Goal: Task Accomplishment & Management: Manage account settings

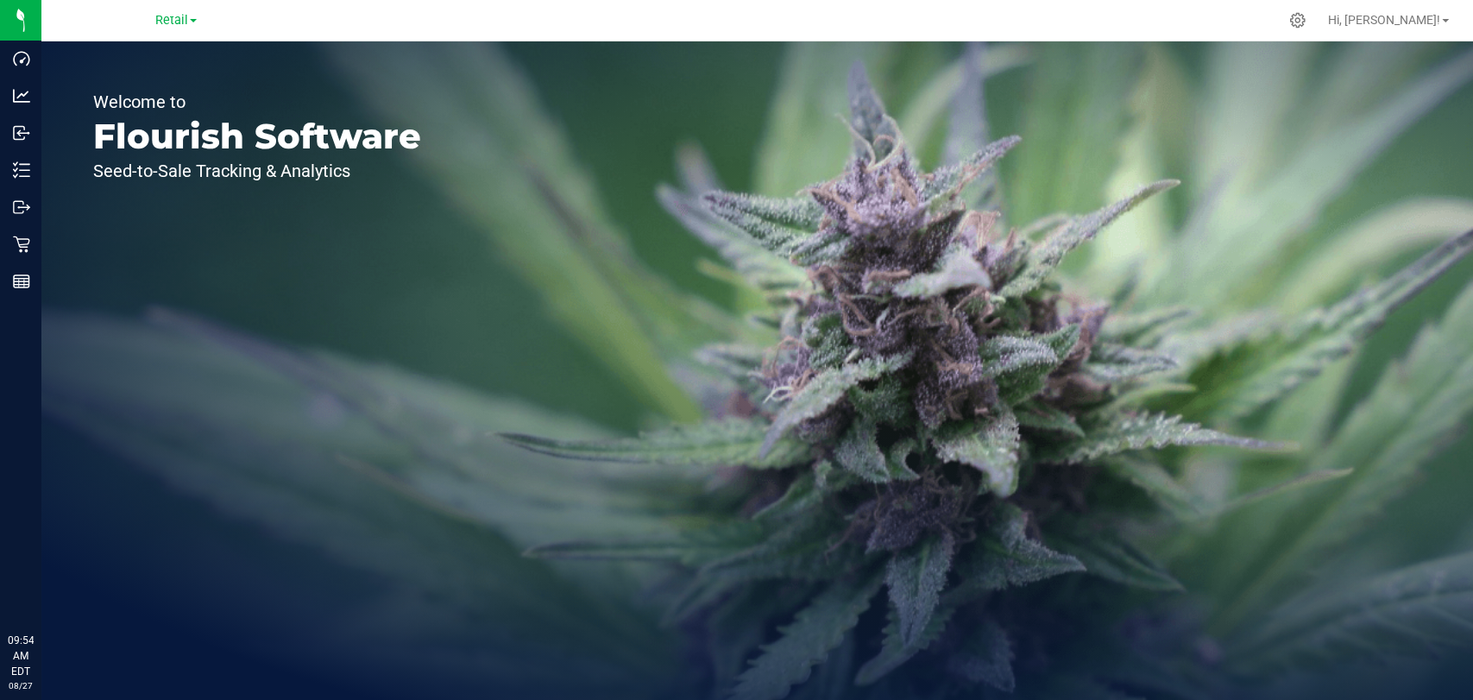
click at [192, 22] on link "Retail" at bounding box center [175, 19] width 41 height 16
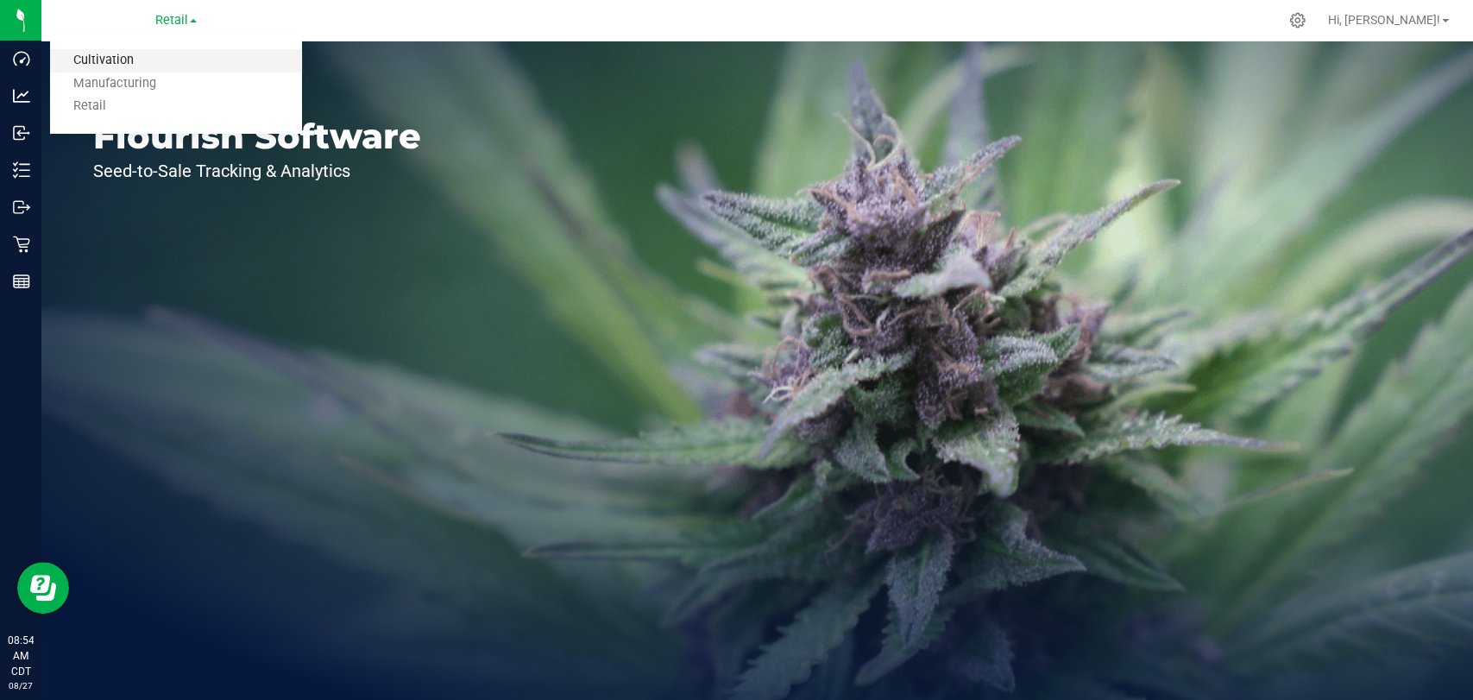
click at [194, 54] on link "Cultivation" at bounding box center [176, 60] width 252 height 23
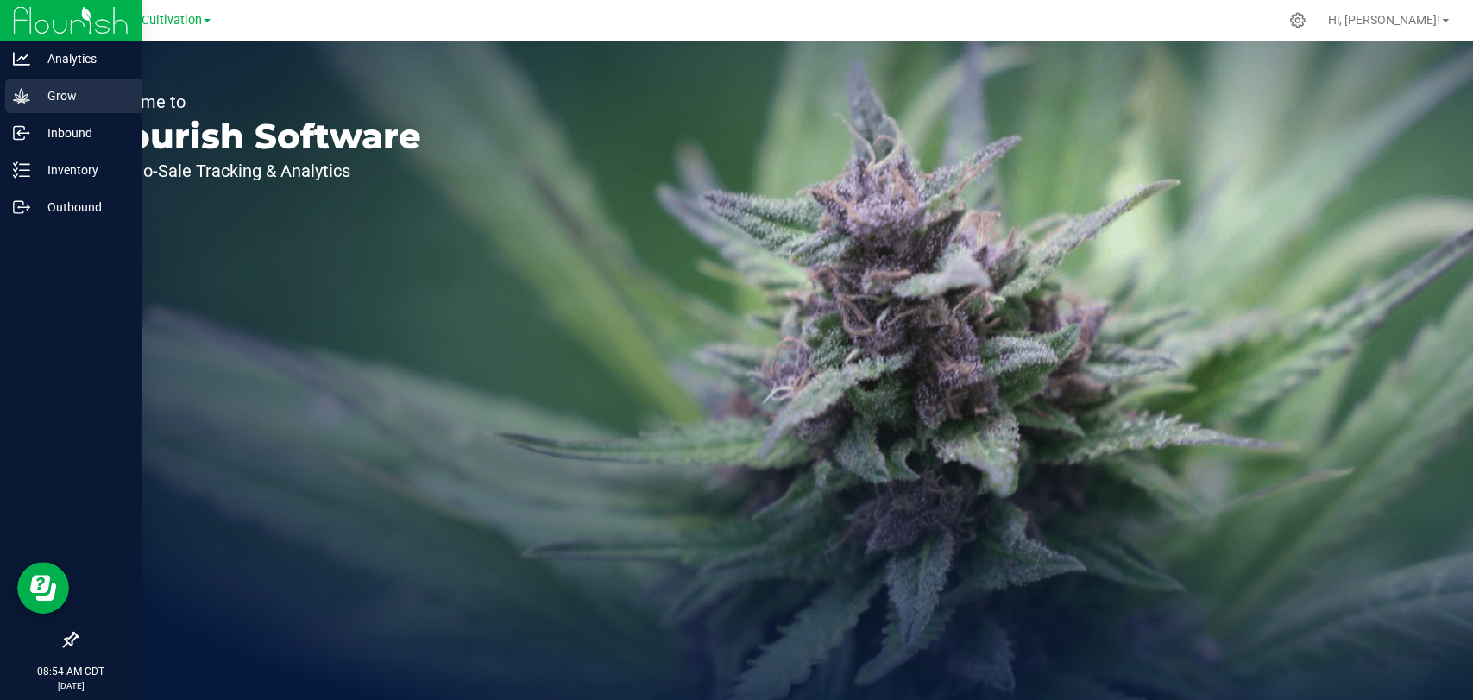
click at [22, 91] on icon at bounding box center [21, 95] width 17 height 17
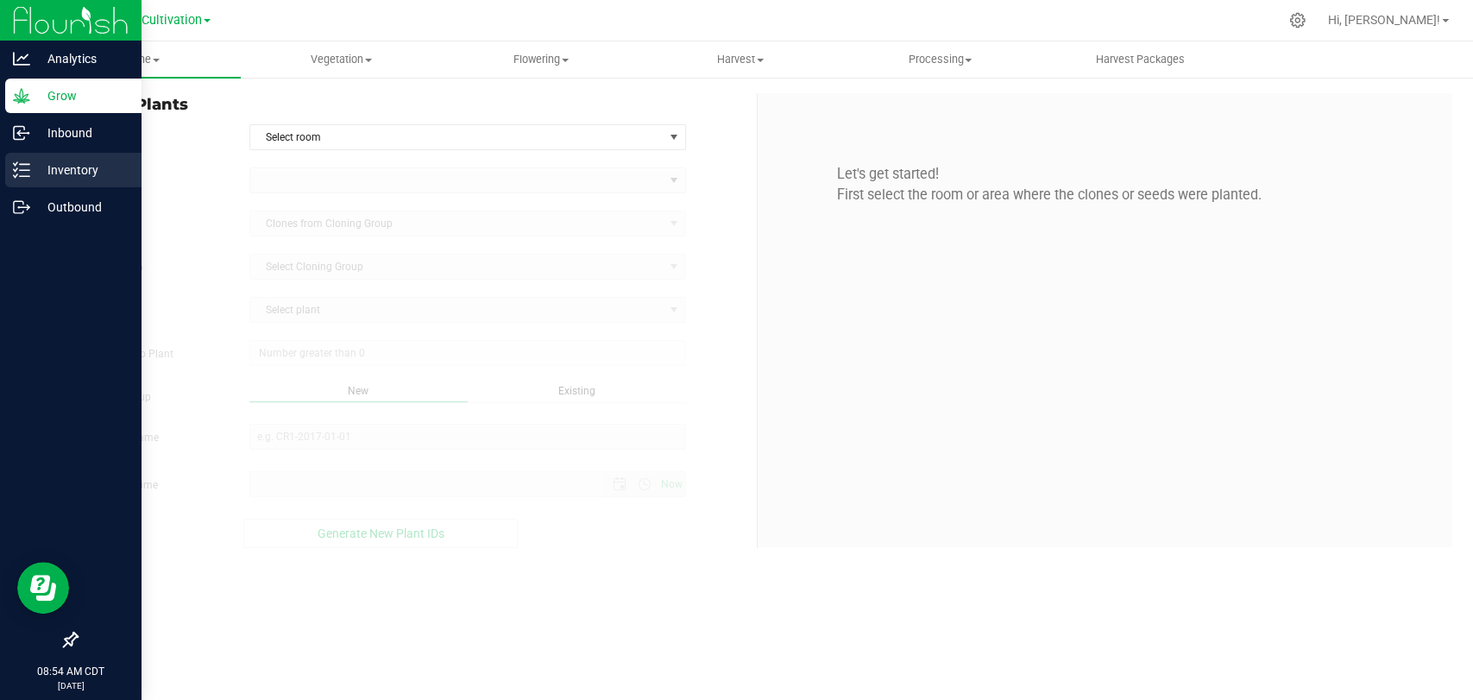
type input "[DATE] 8:54 AM"
click at [83, 169] on p "Inventory" at bounding box center [82, 170] width 104 height 21
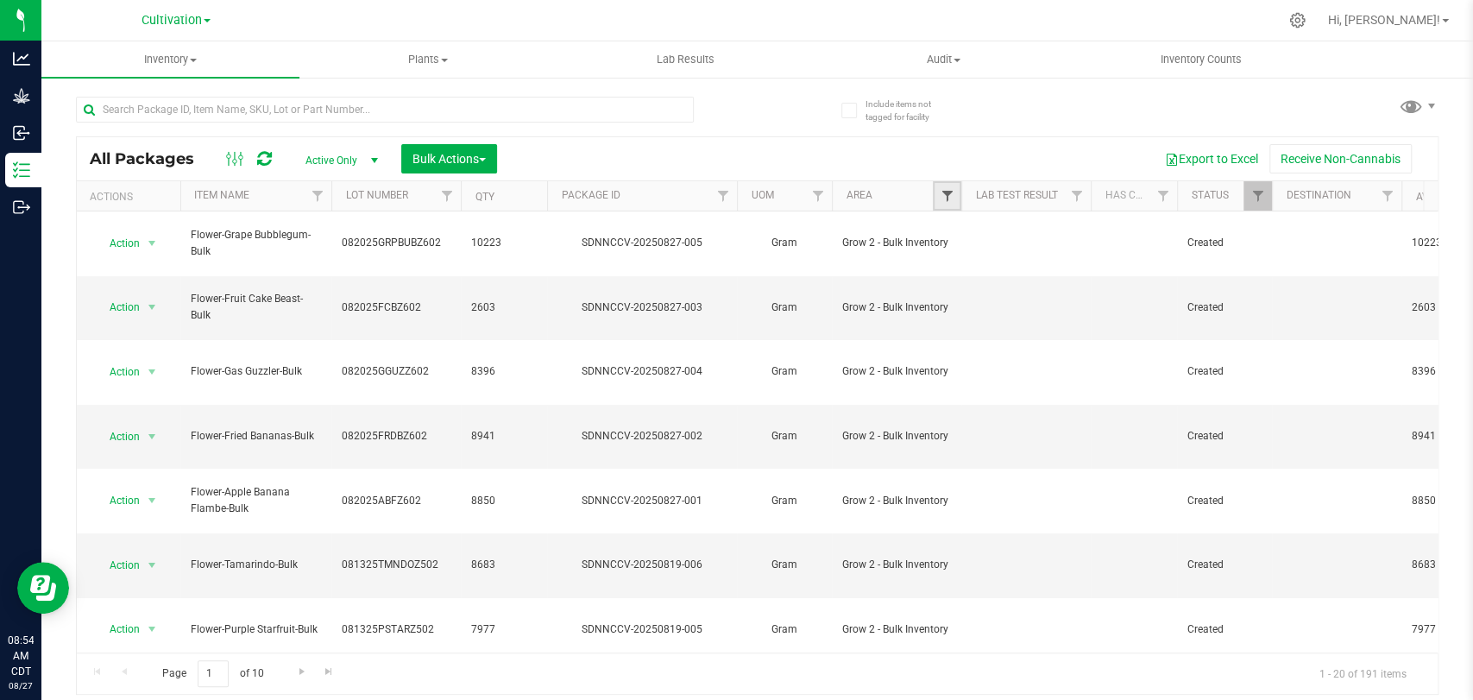
click at [948, 189] on span "Filter" at bounding box center [946, 196] width 14 height 14
click at [941, 134] on div "All Packages Active Only Active Only Lab Samples Locked All Bulk Actions Add to…" at bounding box center [757, 387] width 1362 height 614
click at [206, 9] on div "Cultivation Cultivation Manufacturing Retail" at bounding box center [175, 19] width 69 height 21
click at [204, 22] on span at bounding box center [207, 20] width 7 height 3
click at [194, 80] on link "Manufacturing" at bounding box center [176, 83] width 252 height 23
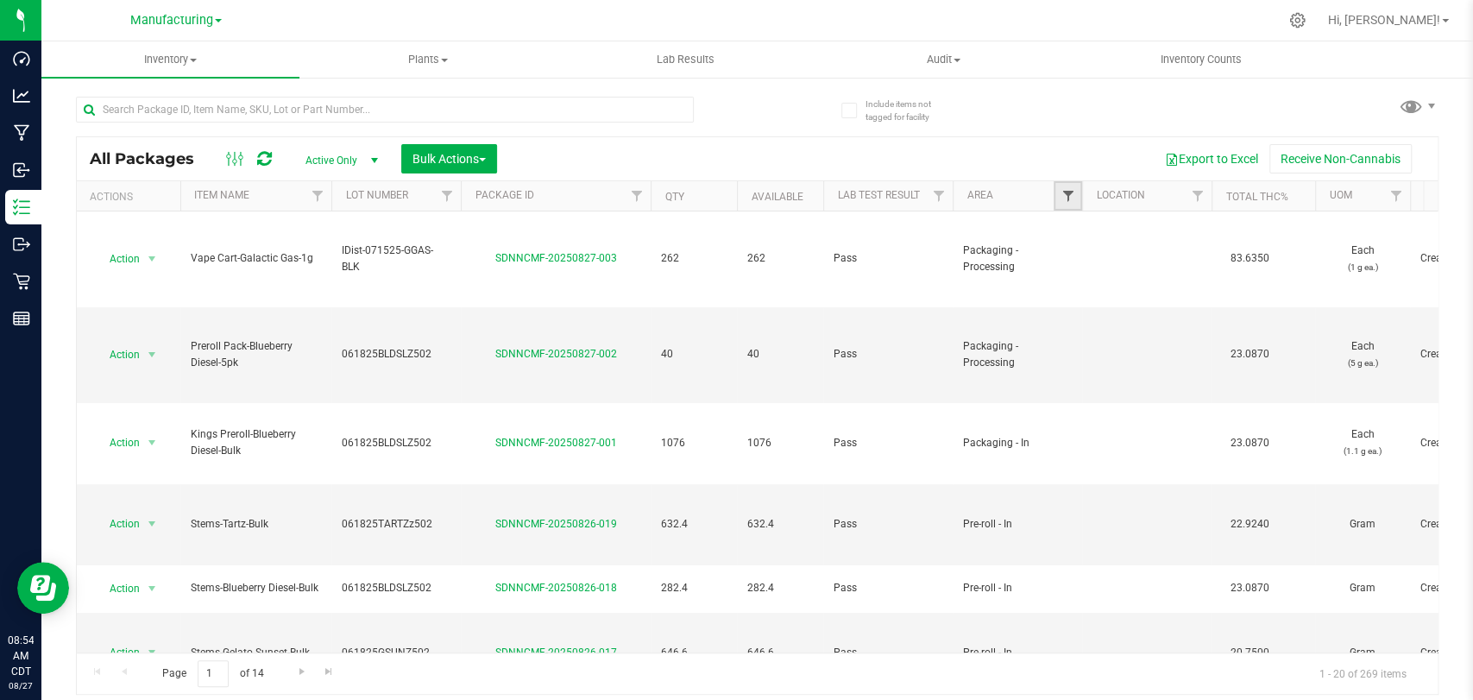
click at [1063, 192] on span "Filter" at bounding box center [1067, 196] width 14 height 14
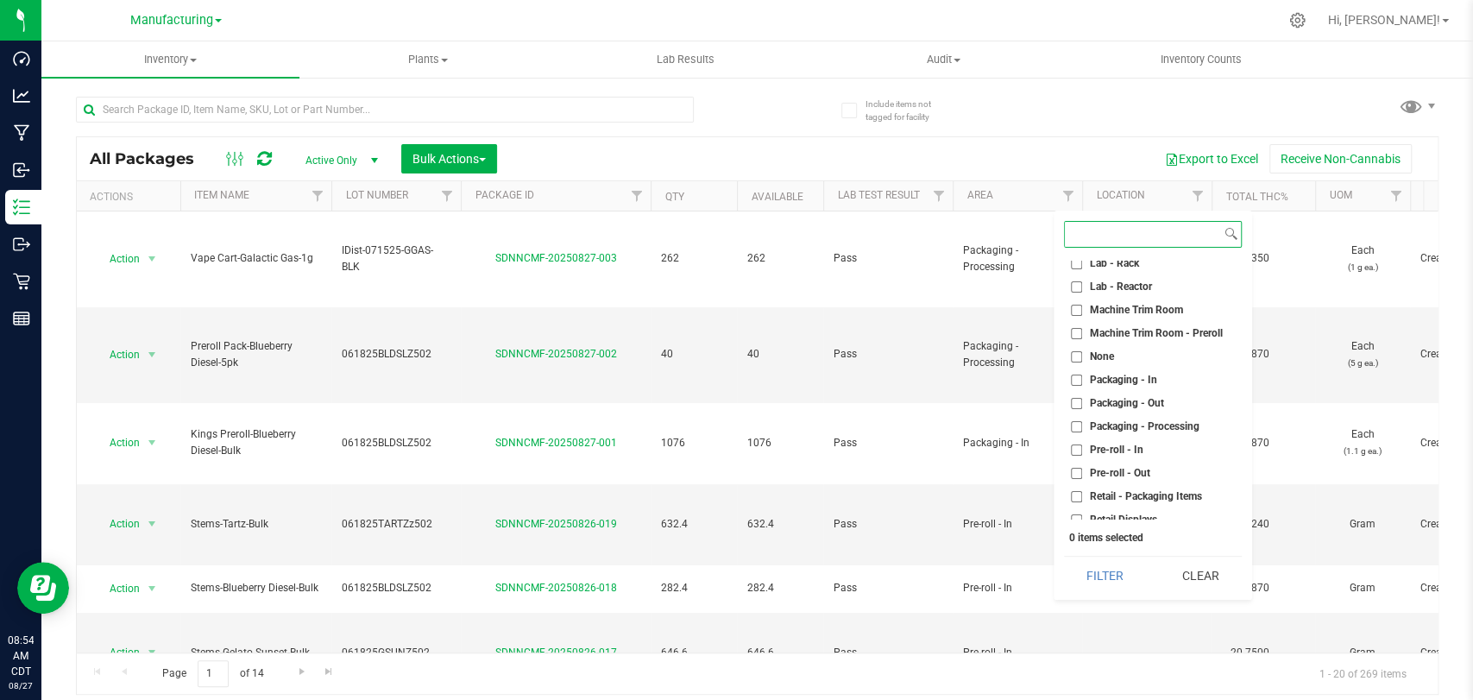
scroll to position [481, 0]
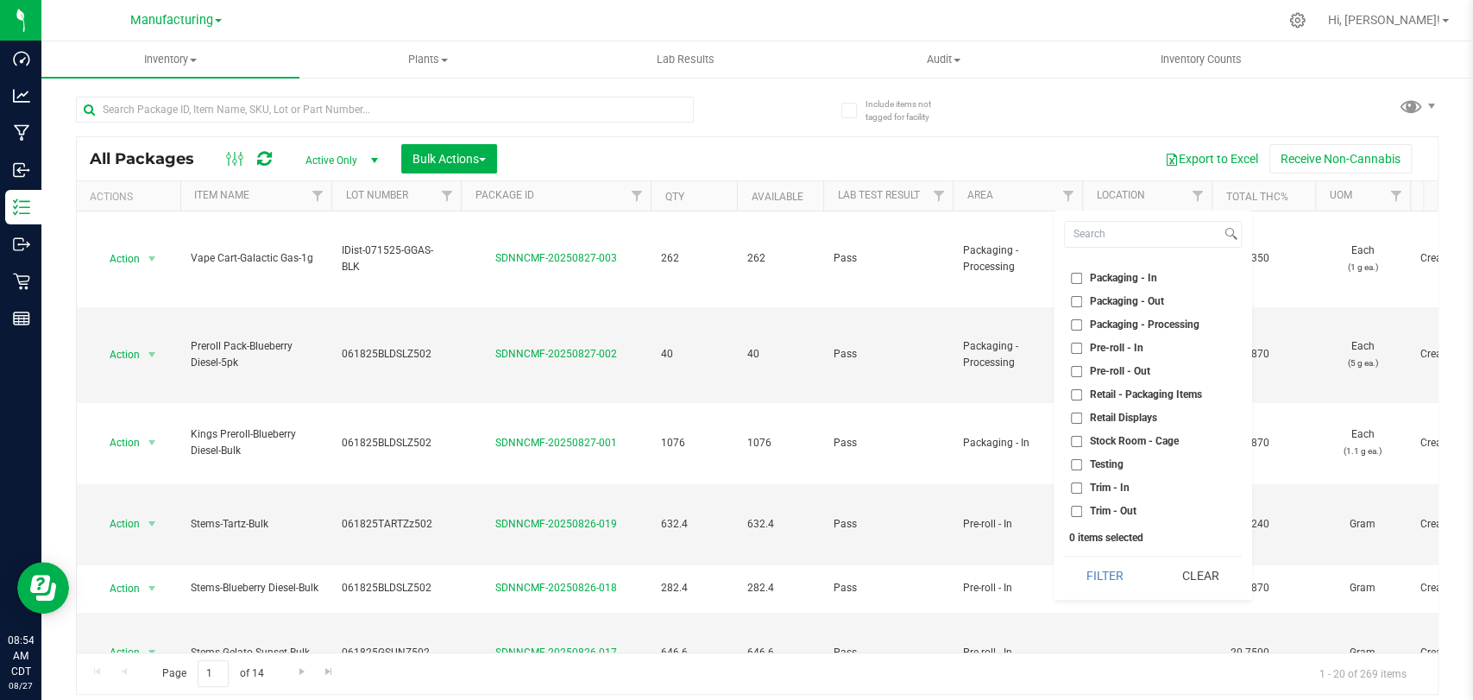
click at [1141, 481] on li "Trim - In" at bounding box center [1153, 488] width 178 height 18
click at [1103, 485] on span "Trim - In" at bounding box center [1110, 487] width 40 height 10
click at [1082, 485] on input "Trim - In" at bounding box center [1076, 487] width 11 height 11
checkbox input "true"
click at [1111, 509] on span "Trim - Out" at bounding box center [1113, 511] width 47 height 10
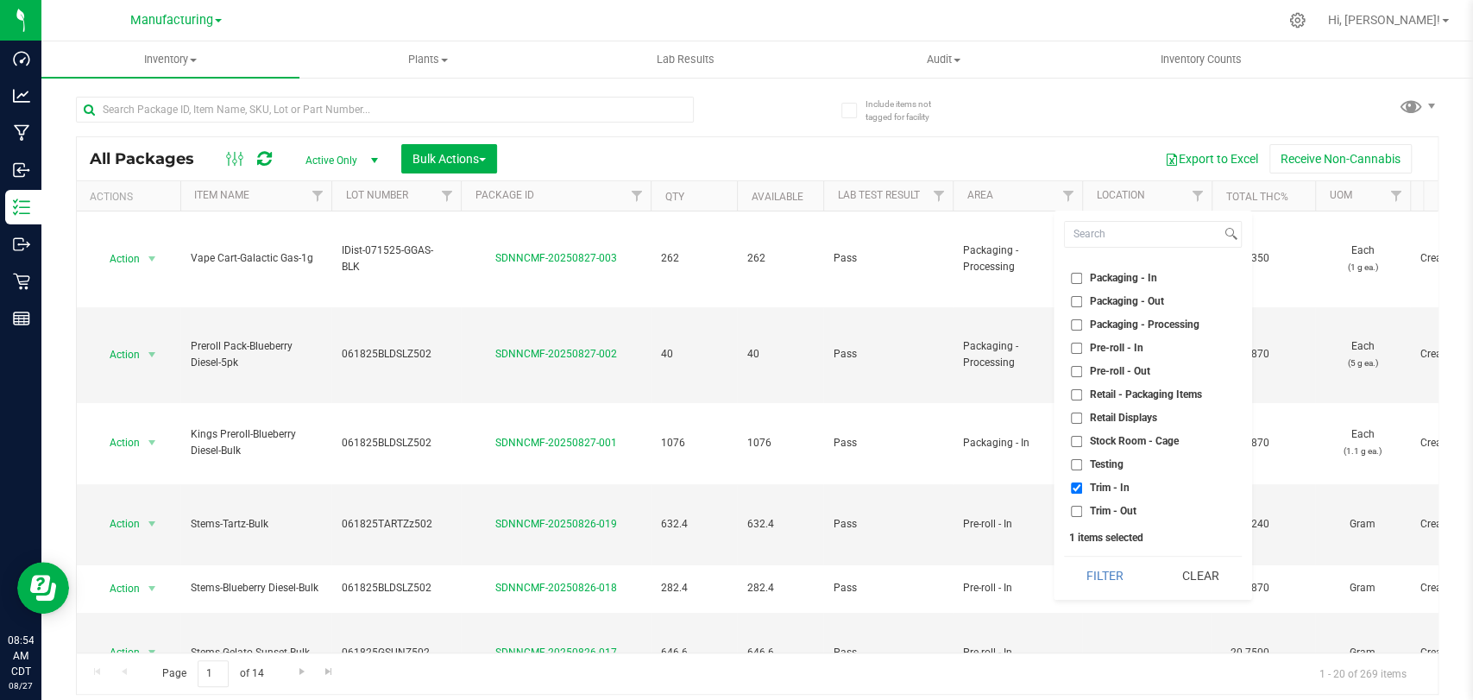
click at [1082, 509] on input "Trim - Out" at bounding box center [1076, 511] width 11 height 11
checkbox input "true"
click at [1119, 368] on span "Pre-roll - Out" at bounding box center [1120, 371] width 60 height 10
click at [1082, 368] on input "Pre-roll - Out" at bounding box center [1076, 371] width 11 height 11
checkbox input "true"
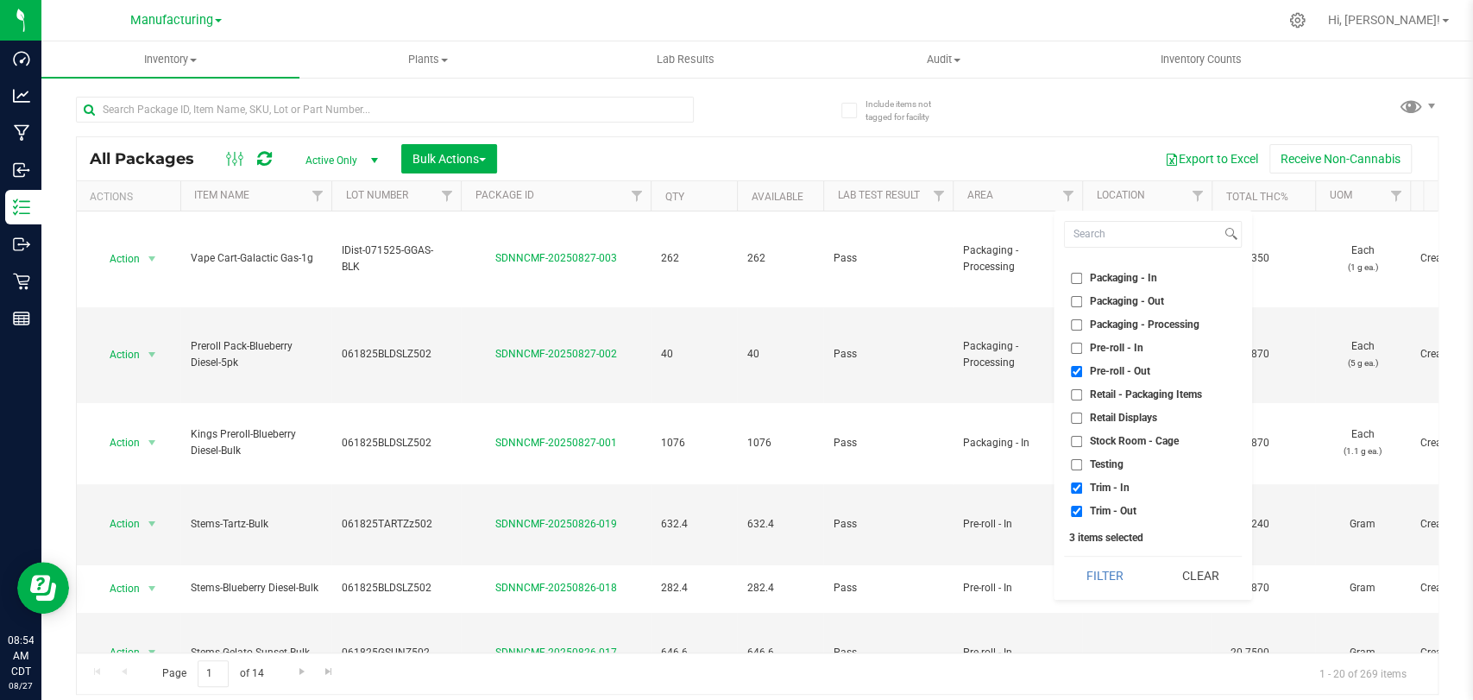
click at [1113, 348] on span "Pre-roll - In" at bounding box center [1116, 347] width 53 height 10
click at [1082, 348] on input "Pre-roll - In" at bounding box center [1076, 347] width 11 height 11
checkbox input "true"
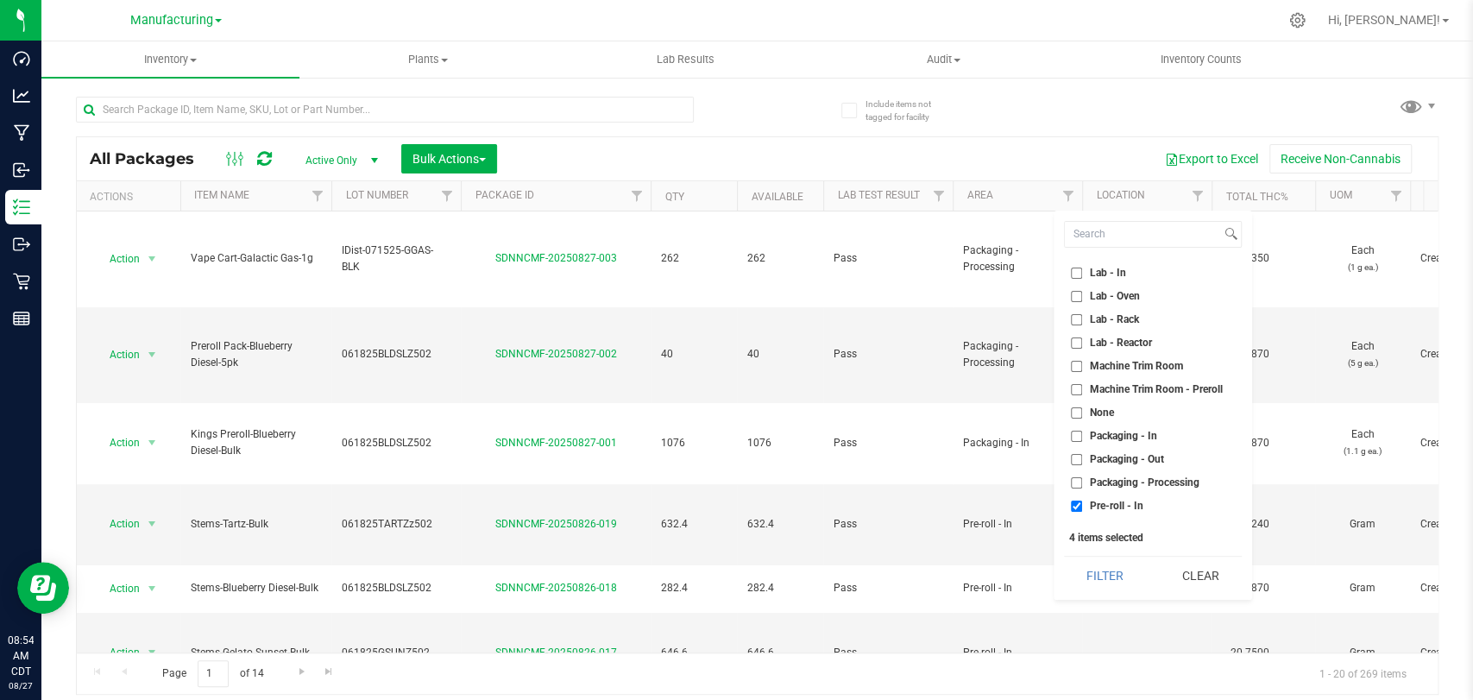
scroll to position [289, 0]
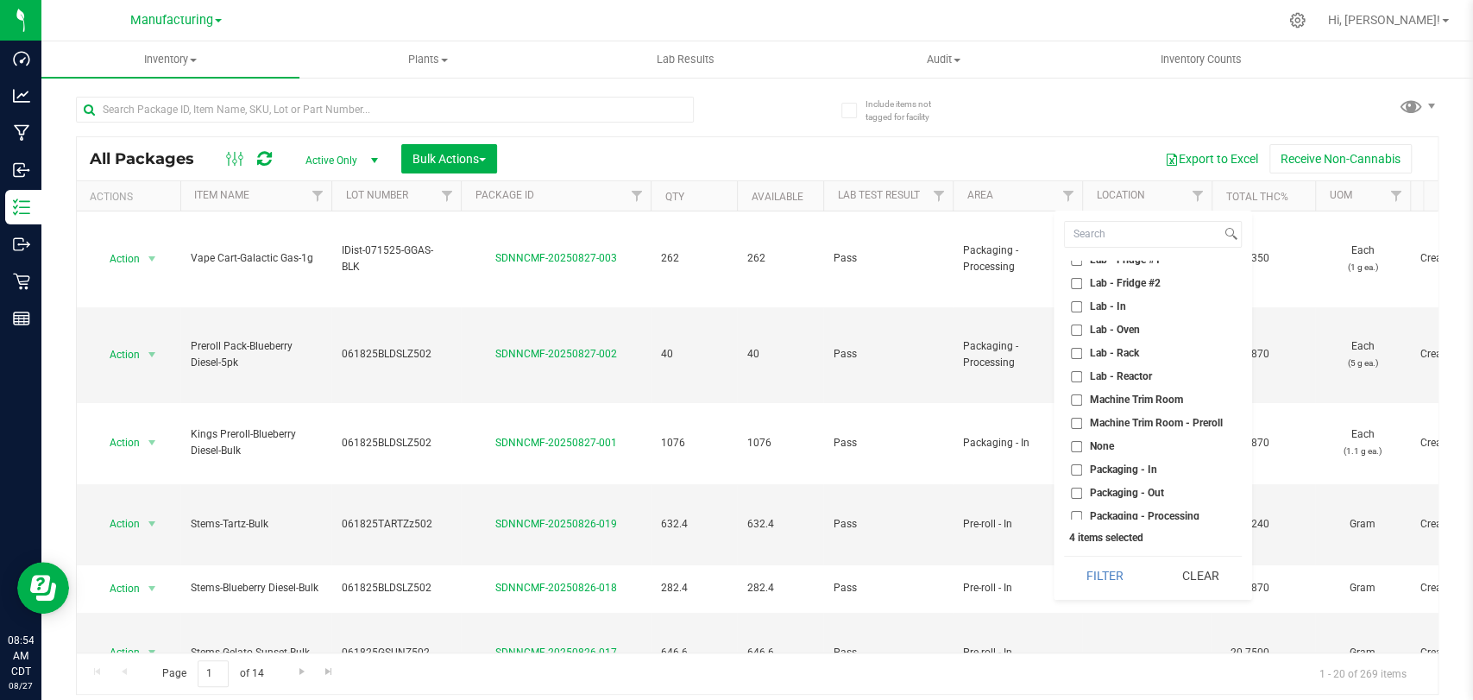
click at [1159, 425] on span "Machine Trim Room - Preroll" at bounding box center [1156, 423] width 133 height 10
click at [1082, 425] on input "Machine Trim Room - Preroll" at bounding box center [1076, 423] width 11 height 11
checkbox input "true"
click at [1127, 567] on button "Filter" at bounding box center [1105, 575] width 83 height 38
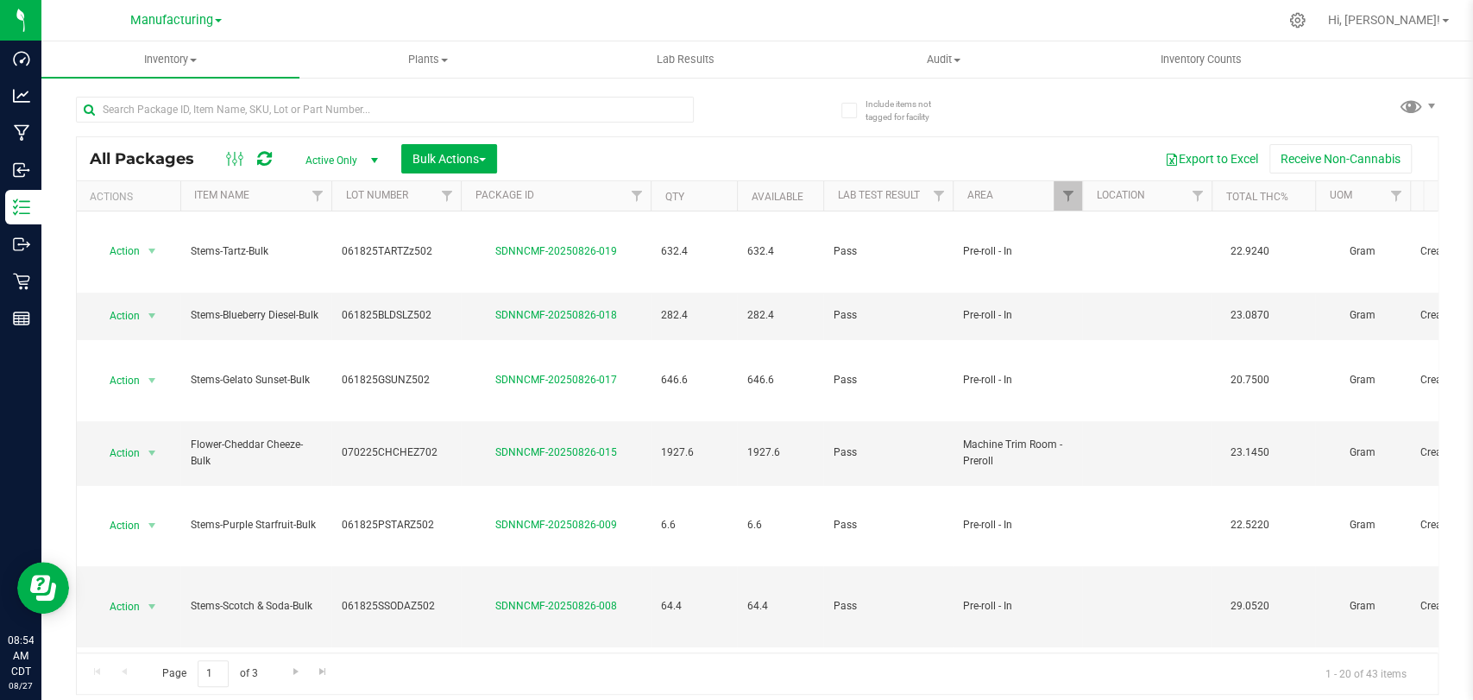
click at [564, 194] on th "Package ID" at bounding box center [556, 196] width 190 height 30
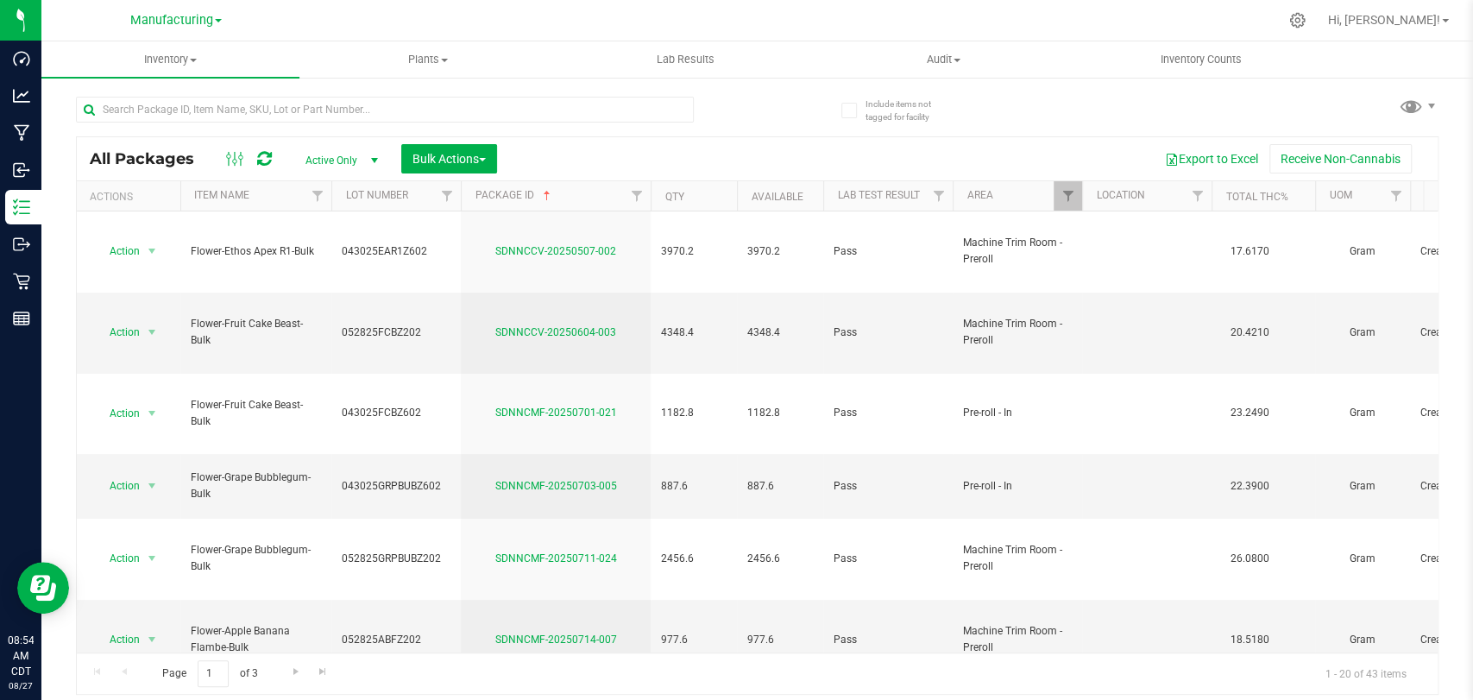
click at [275, 187] on th "Item Name" at bounding box center [255, 196] width 151 height 30
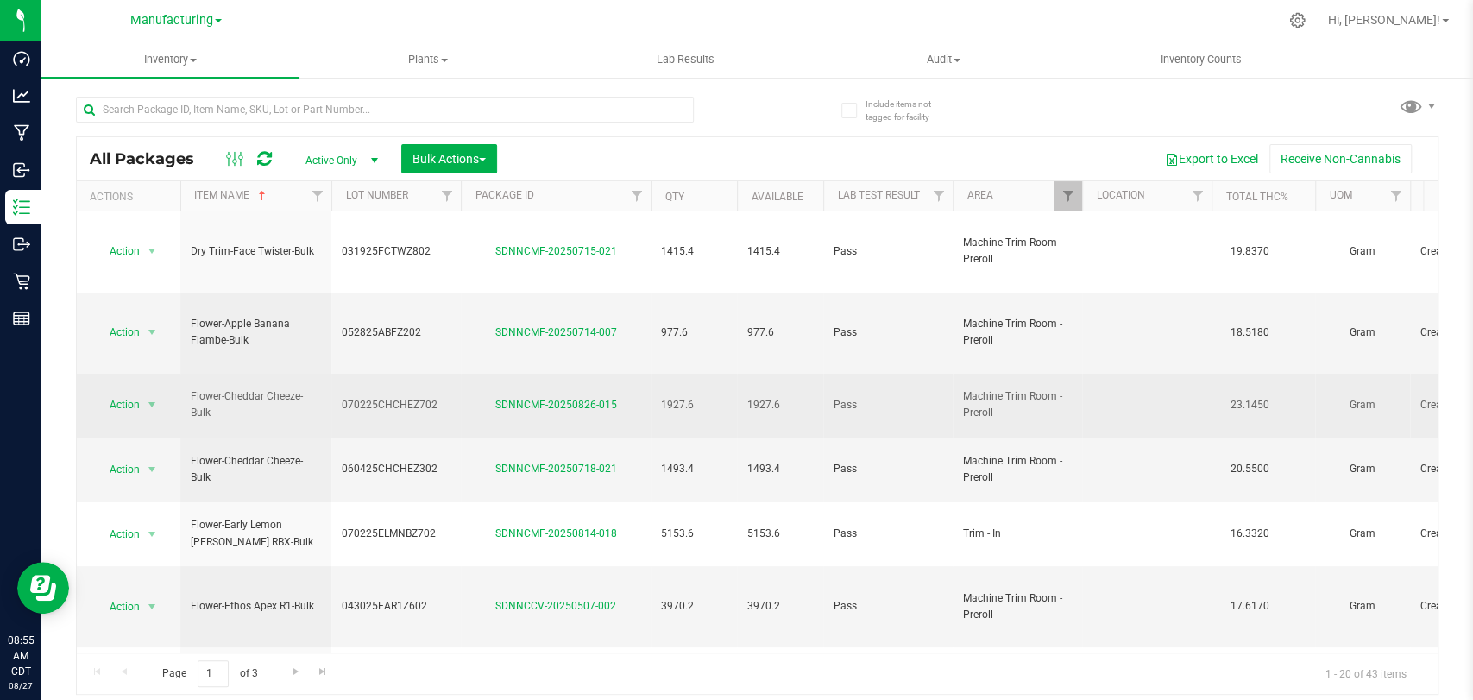
drag, startPoint x: 634, startPoint y: 326, endPoint x: 179, endPoint y: 324, distance: 455.5
click at [1036, 388] on span "Machine Trim Room - Preroll" at bounding box center [1017, 404] width 109 height 33
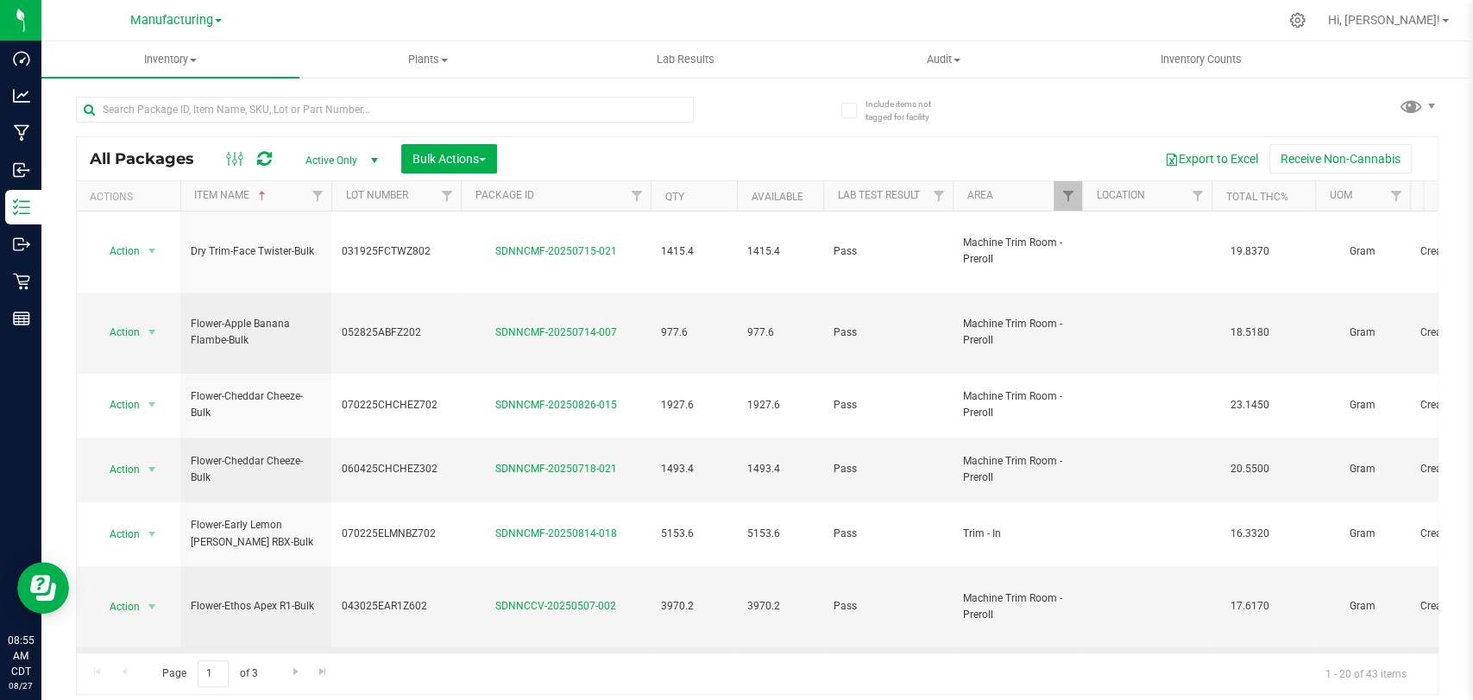
drag, startPoint x: 944, startPoint y: 519, endPoint x: 932, endPoint y: 500, distance: 23.2
click at [932, 647] on td "Pass" at bounding box center [887, 687] width 129 height 81
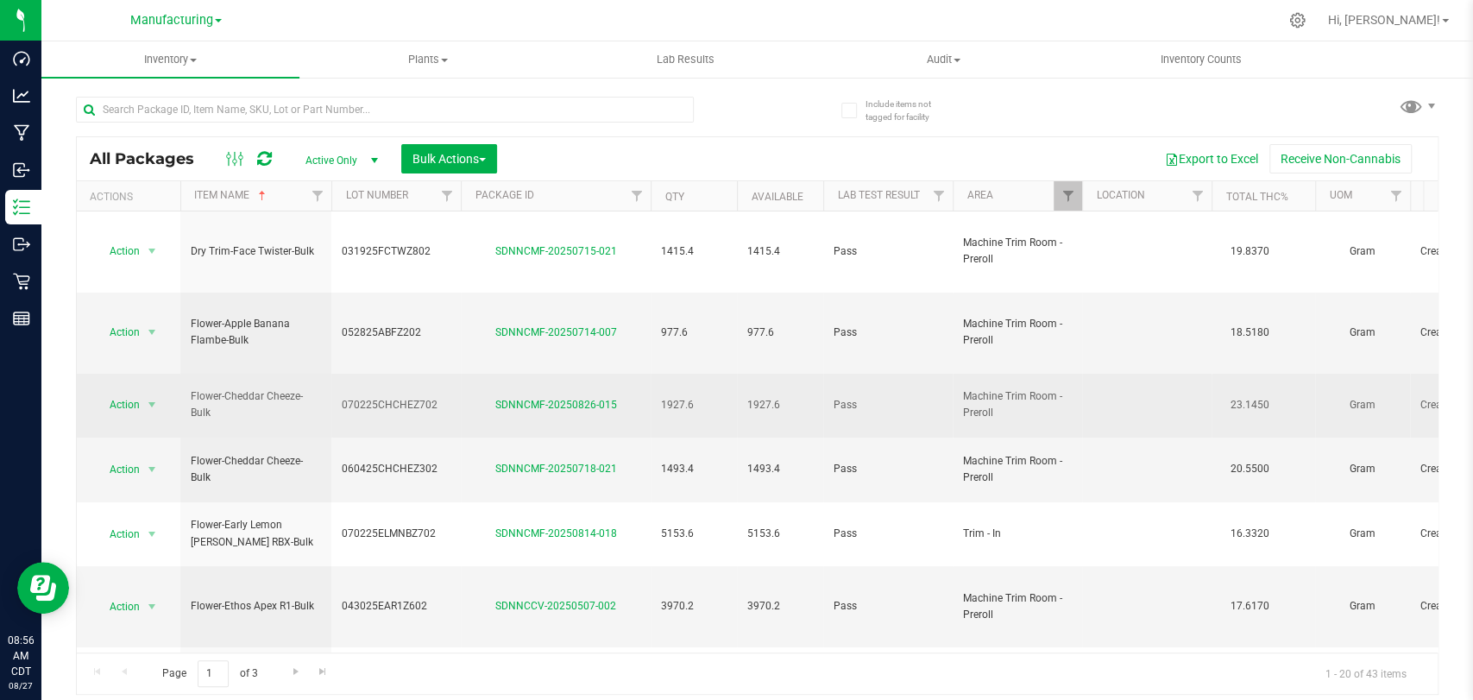
drag, startPoint x: 223, startPoint y: 346, endPoint x: 191, endPoint y: 325, distance: 38.8
click at [191, 388] on span "Flower-Cheddar Cheeze-Bulk" at bounding box center [256, 404] width 130 height 33
copy span "Flower-Cheddar Cheeze-Bulk"
click at [432, 397] on span "070225CHCHEZ702" at bounding box center [396, 405] width 109 height 16
click at [467, 397] on div "SDNNCMF-20250826-015" at bounding box center [555, 405] width 195 height 16
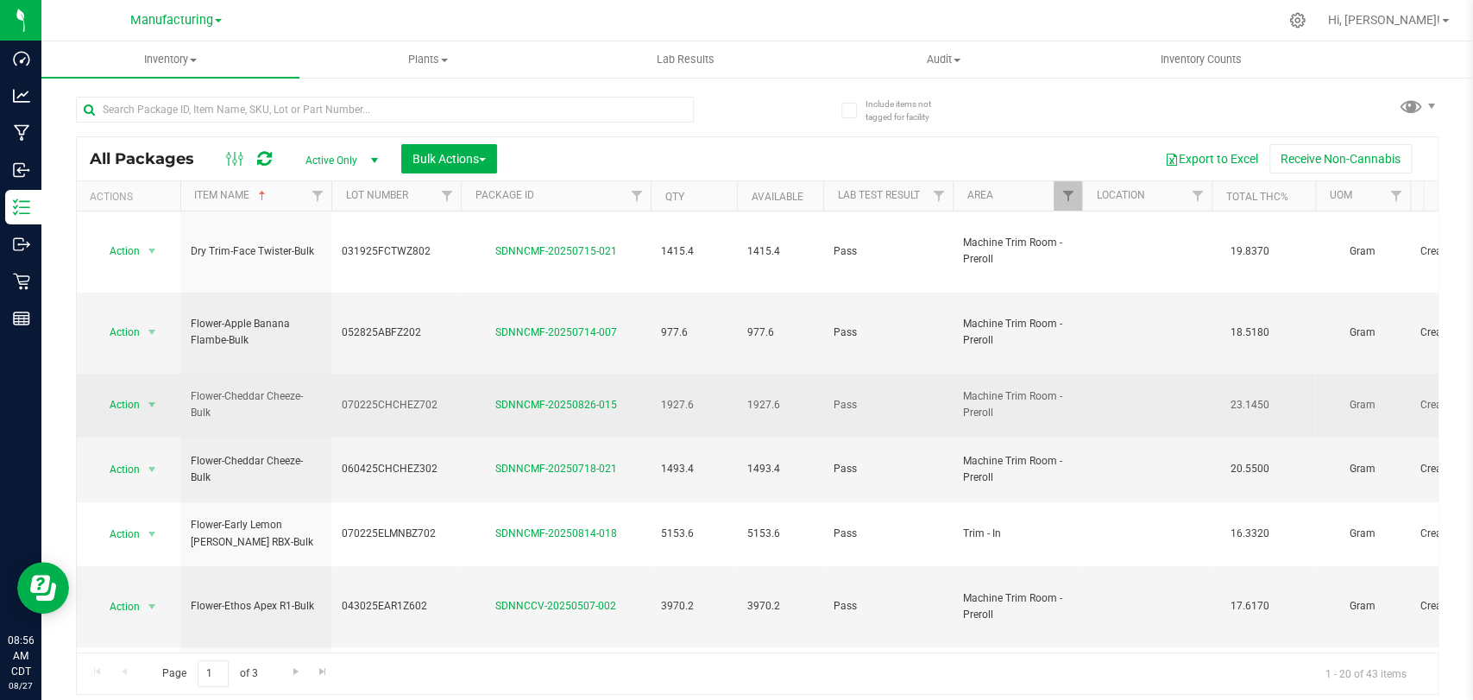
drag, startPoint x: 617, startPoint y: 327, endPoint x: 491, endPoint y: 339, distance: 126.5
click at [491, 374] on td "SDNNCMF-20250826-015" at bounding box center [556, 406] width 190 height 65
copy link "SDNNCMF-20250826-015"
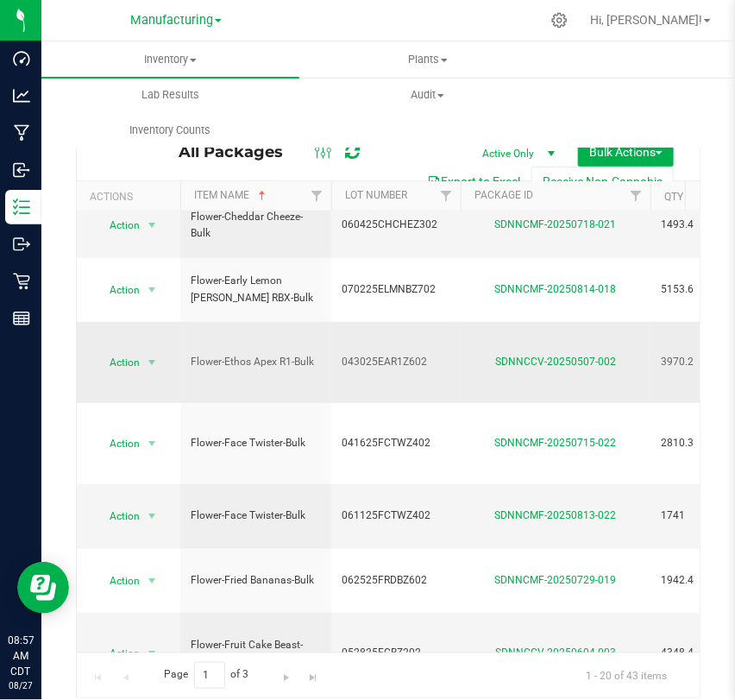
scroll to position [383, 0]
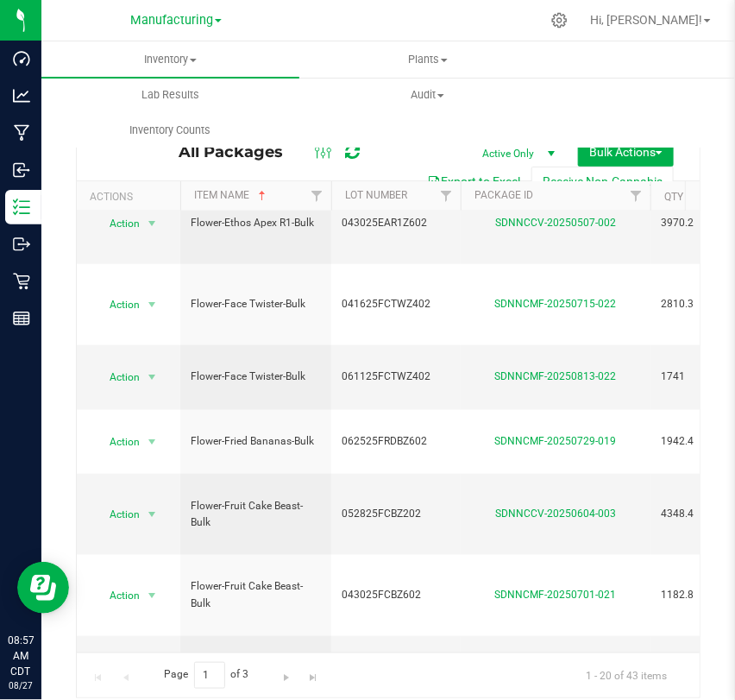
drag, startPoint x: 317, startPoint y: 519, endPoint x: 181, endPoint y: 525, distance: 136.4
copy span "Flower-Gelato Sunset-Bulk"
drag, startPoint x: 447, startPoint y: 516, endPoint x: 341, endPoint y: 527, distance: 106.7
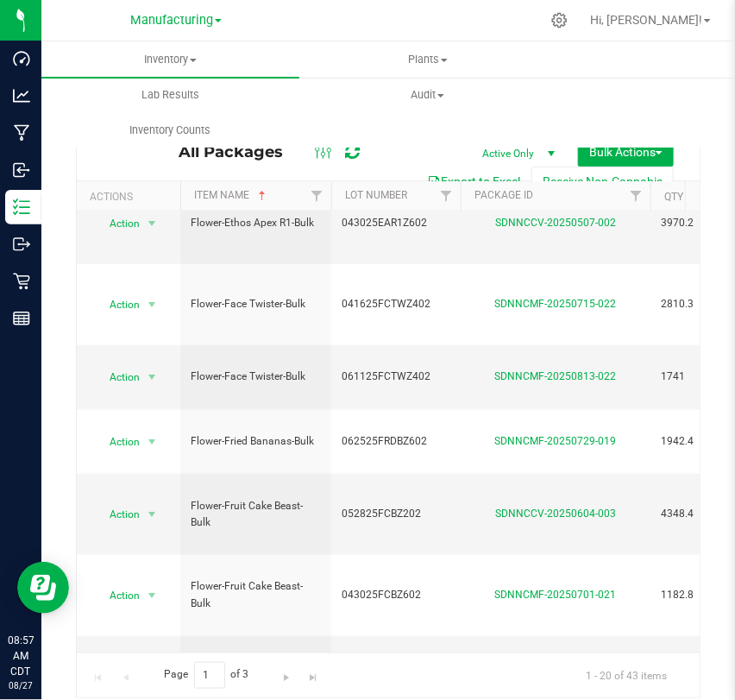
drag, startPoint x: 490, startPoint y: 518, endPoint x: 616, endPoint y: 525, distance: 126.1
copy link "SDNNCMF-20250730-022"
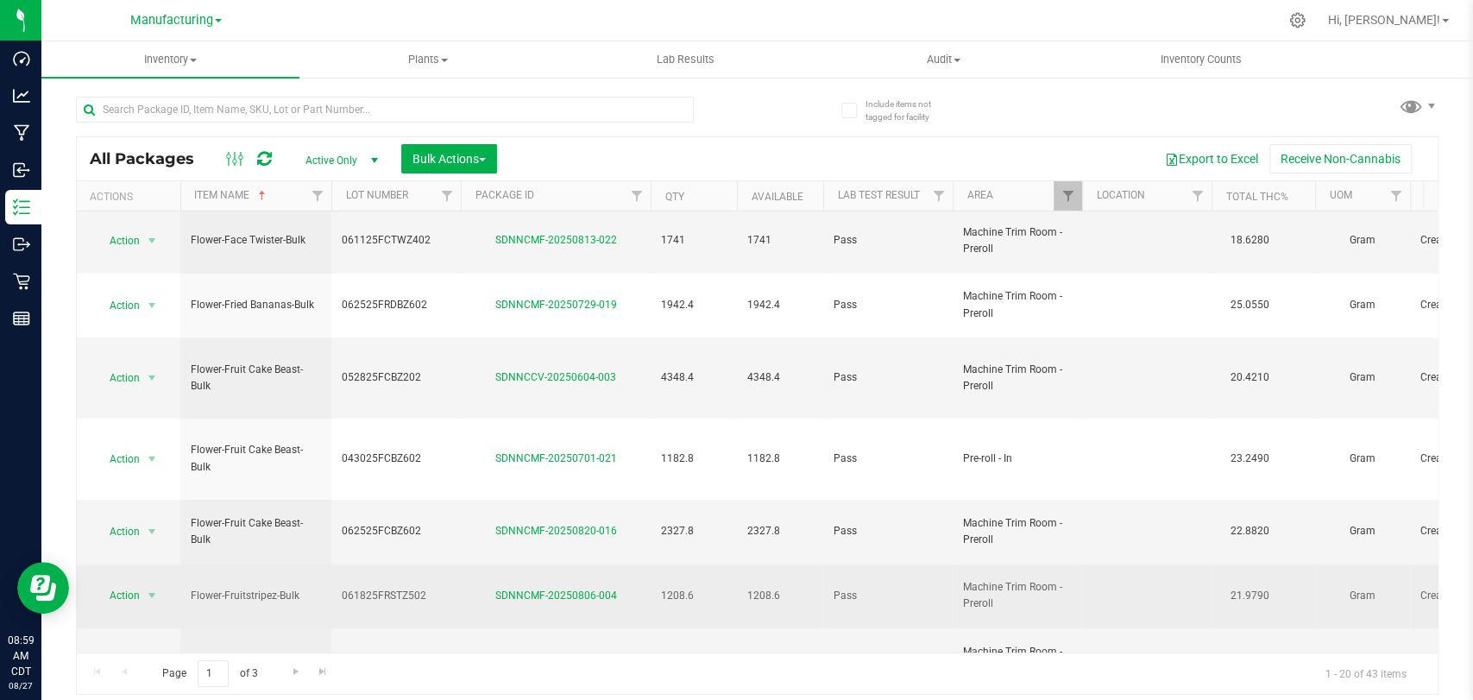
scroll to position [526, 0]
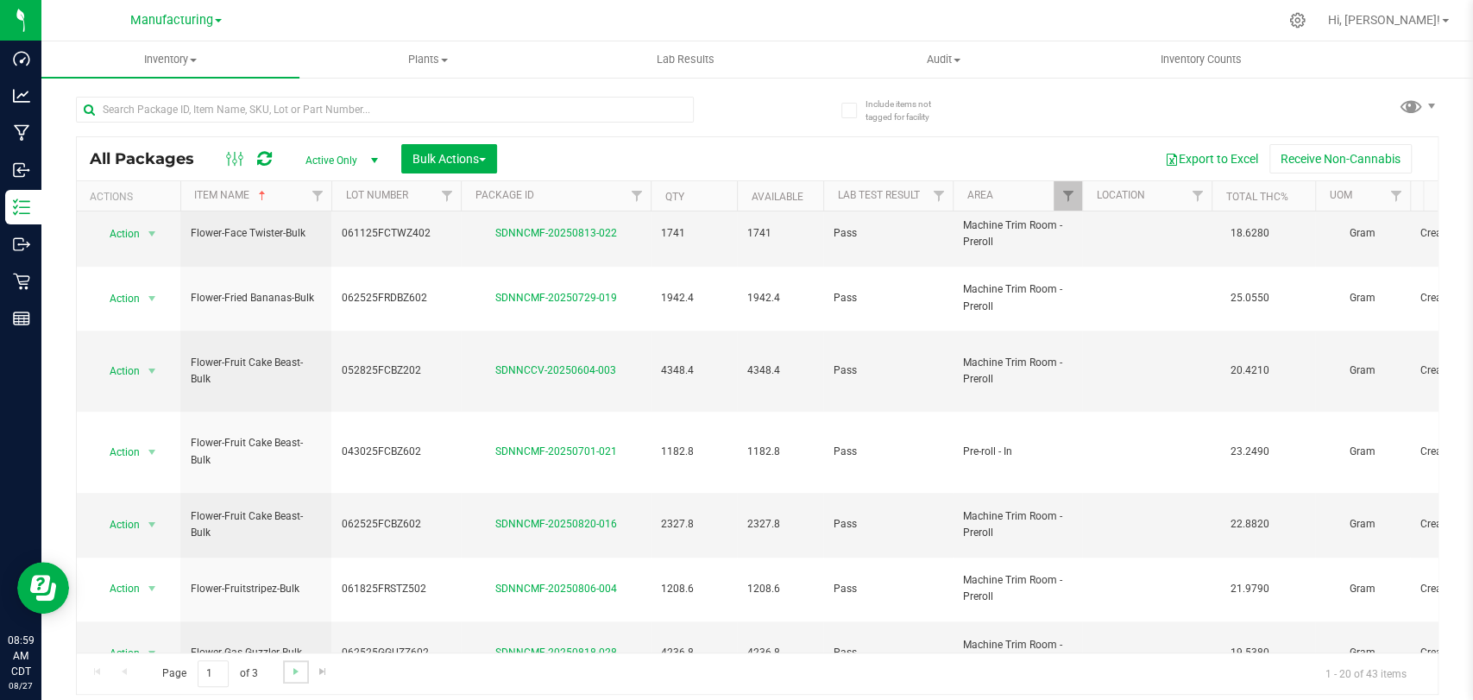
click at [286, 672] on link "Go to the next page" at bounding box center [295, 671] width 25 height 23
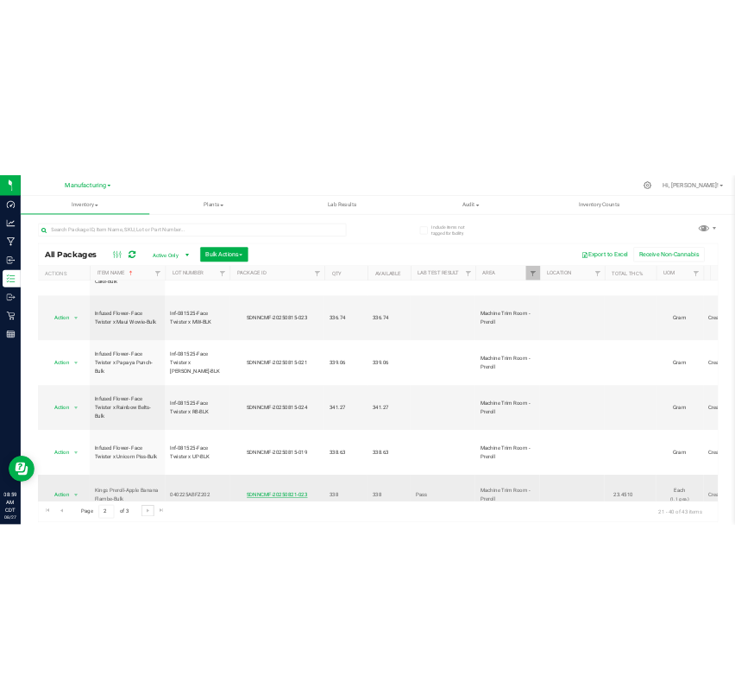
scroll to position [751, 0]
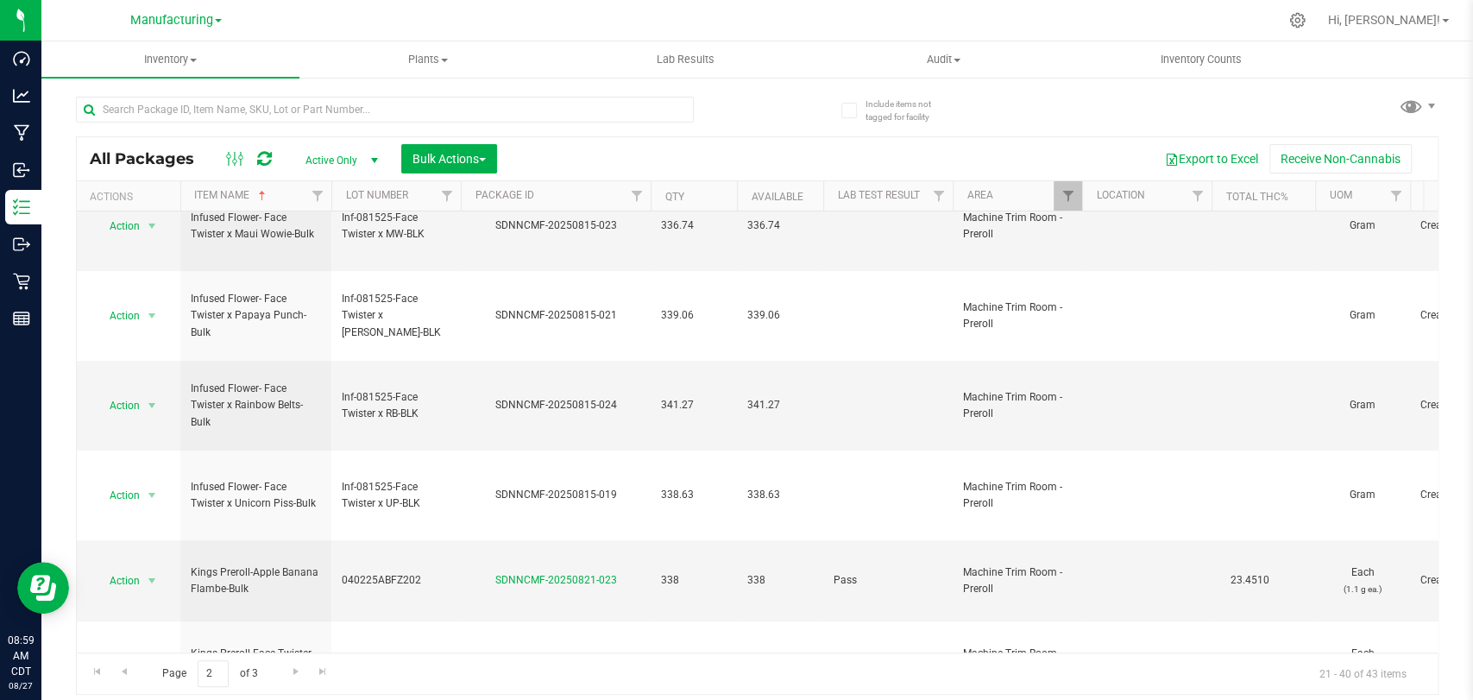
drag, startPoint x: 255, startPoint y: 550, endPoint x: 183, endPoint y: 542, distance: 72.9
copy span "Kings Preroll-Strawberry Lobster-Bulk"
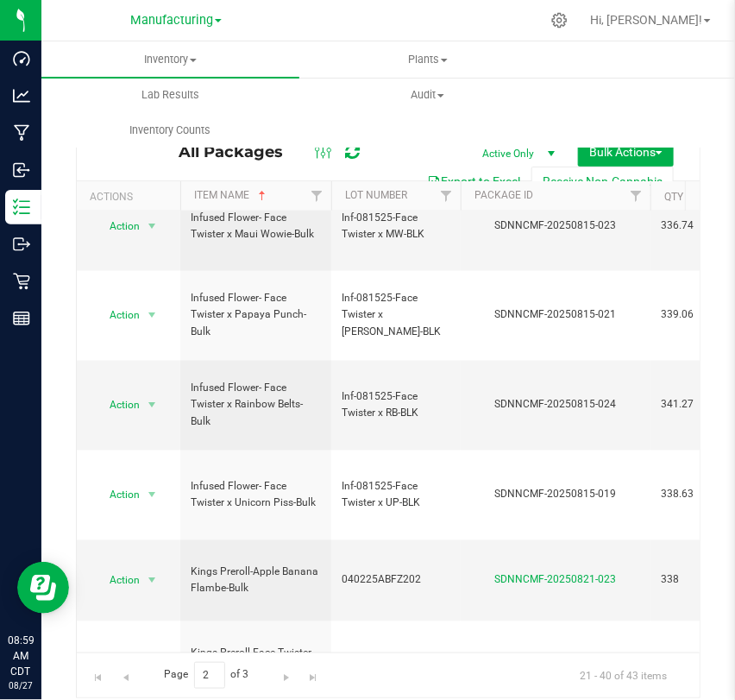
drag, startPoint x: 437, startPoint y: 539, endPoint x: 340, endPoint y: 543, distance: 97.5
drag, startPoint x: 490, startPoint y: 533, endPoint x: 626, endPoint y: 545, distance: 136.8
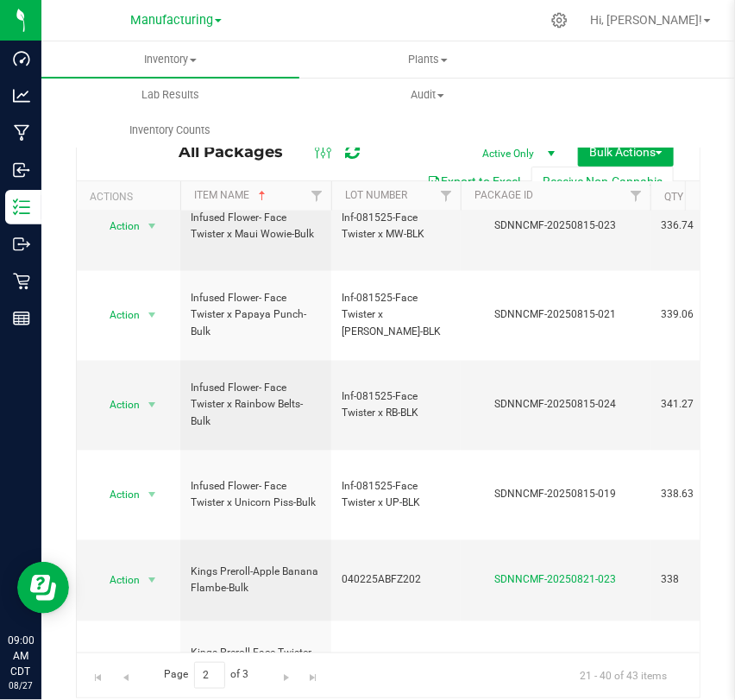
copy link "SDNNCMF-20250821-003"
click at [592, 64] on ul "Inventory All packages All inventory Waste log Create inventory Plants All plan…" at bounding box center [408, 59] width 735 height 37
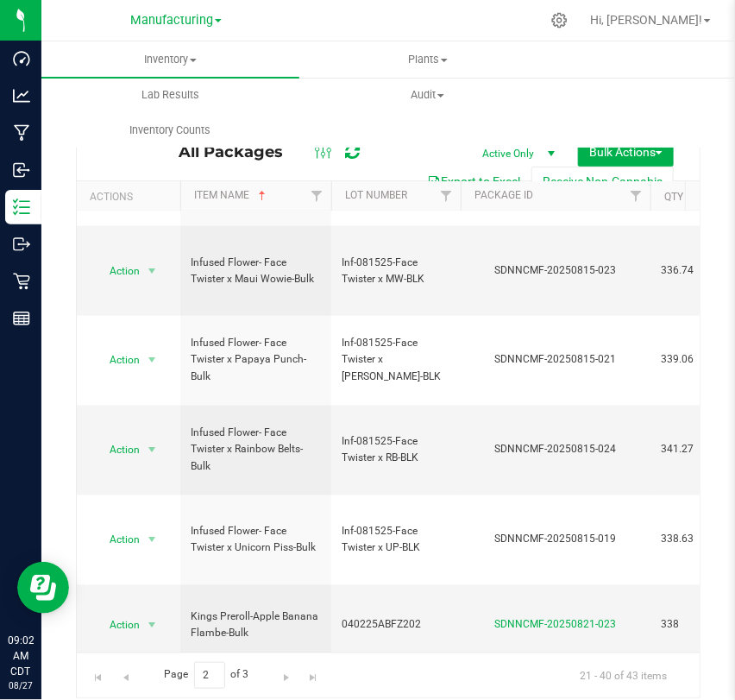
scroll to position [847, 0]
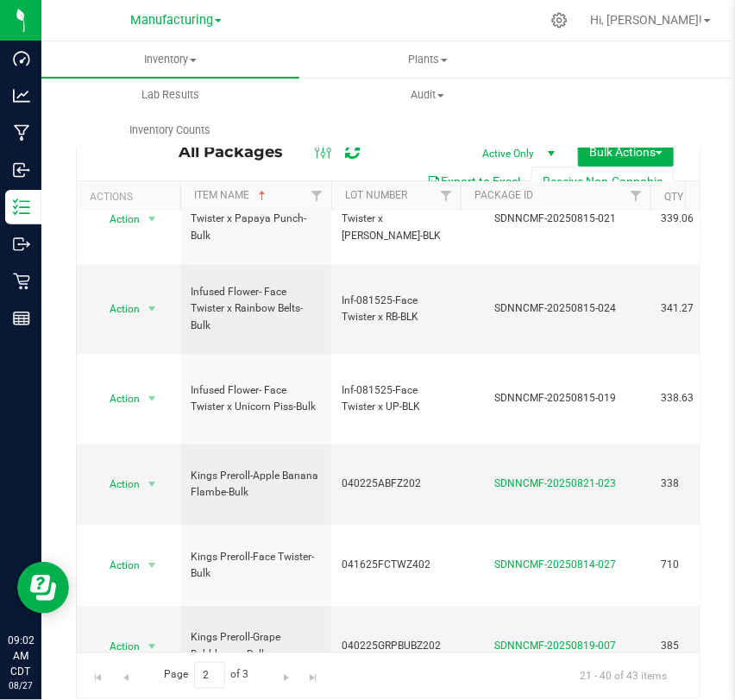
drag, startPoint x: 250, startPoint y: 450, endPoint x: 186, endPoint y: 425, distance: 68.6
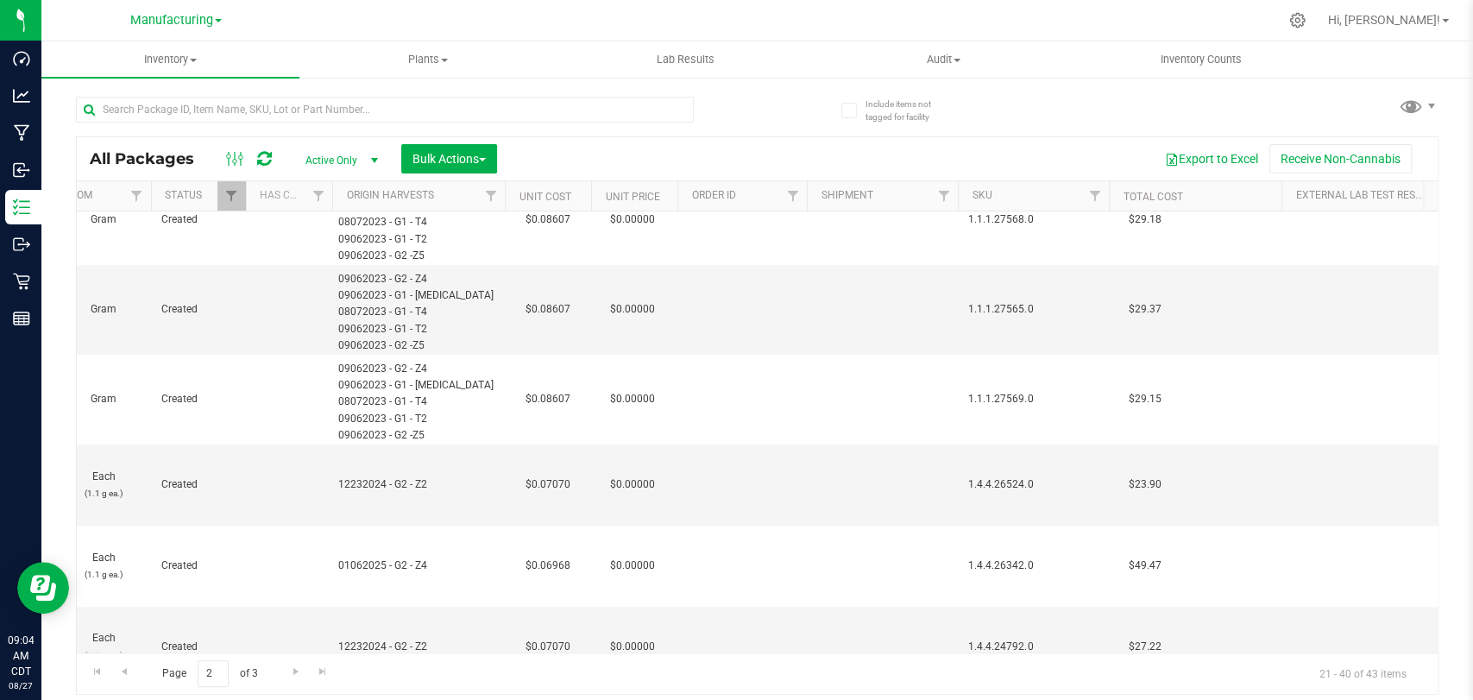
scroll to position [0, 0]
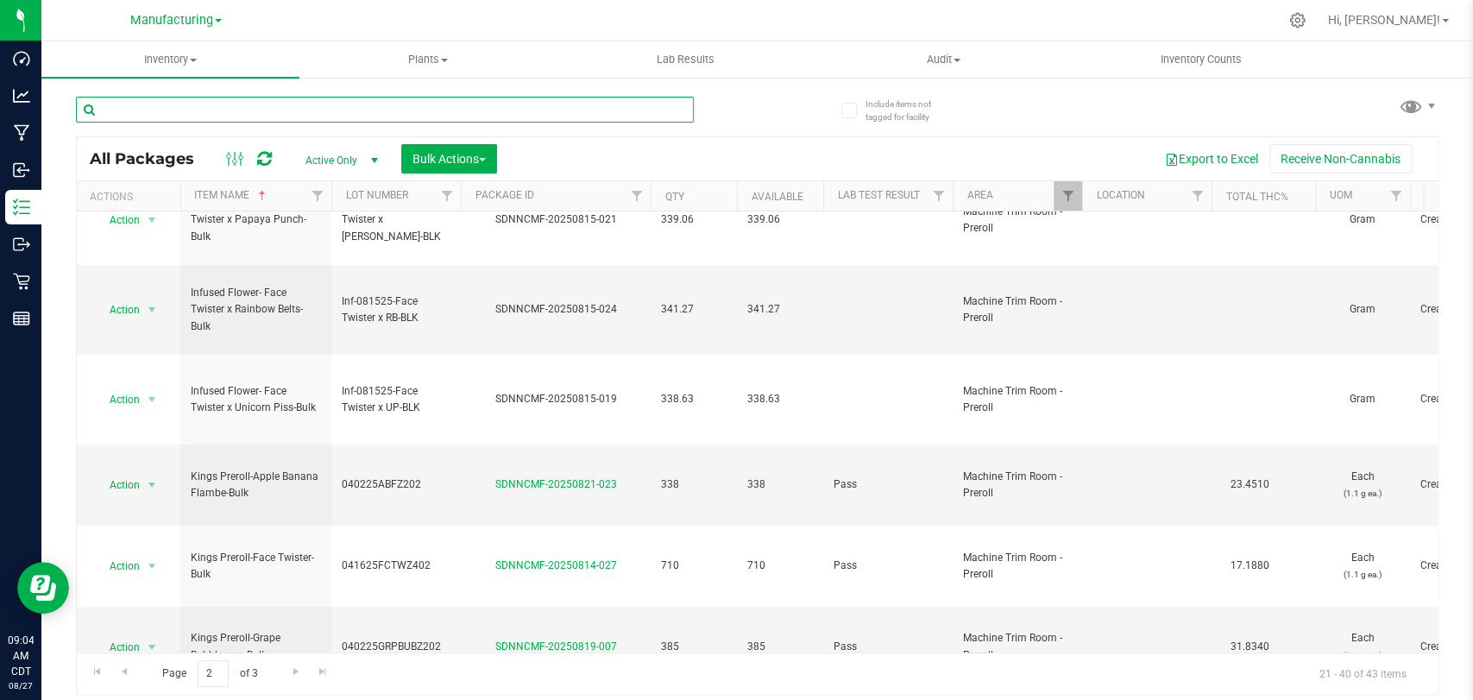
click at [392, 114] on input "text" at bounding box center [385, 110] width 618 height 26
click at [117, 674] on span "Go to the previous page" at bounding box center [124, 671] width 14 height 14
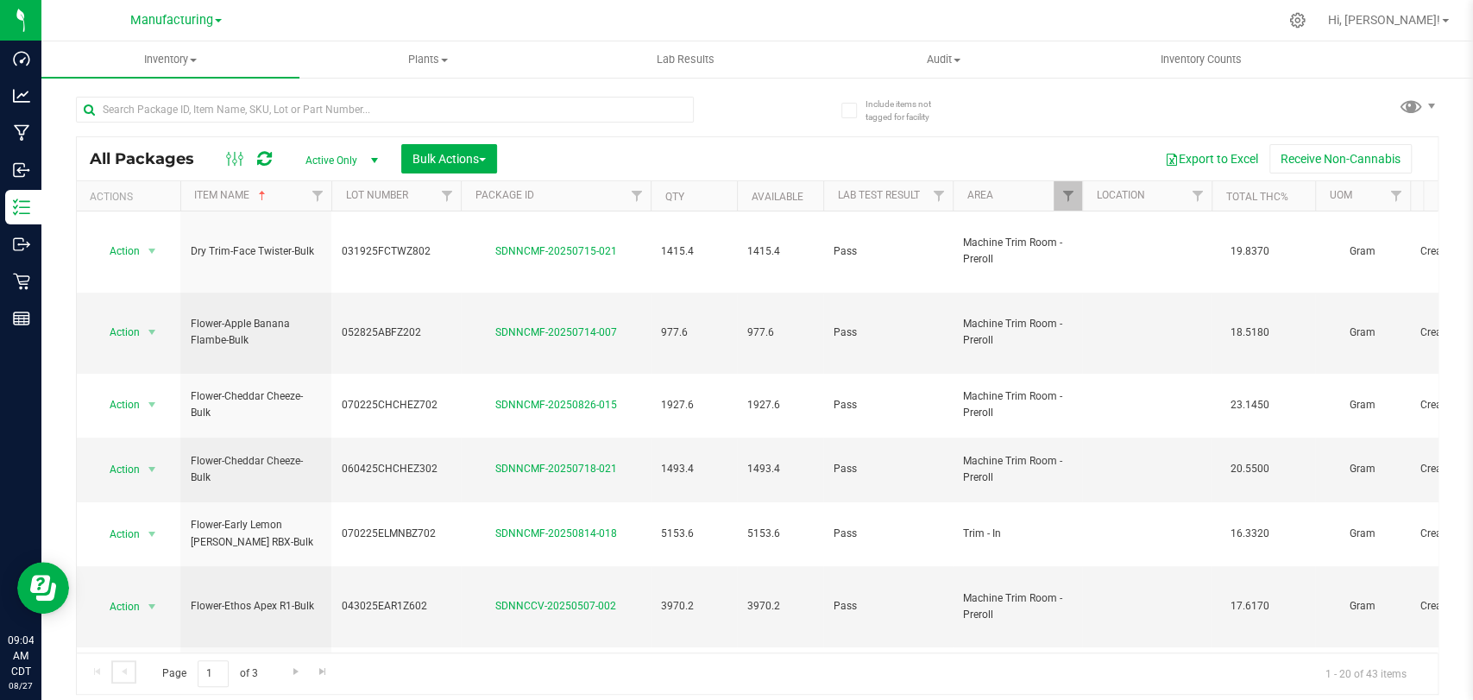
scroll to position [526, 0]
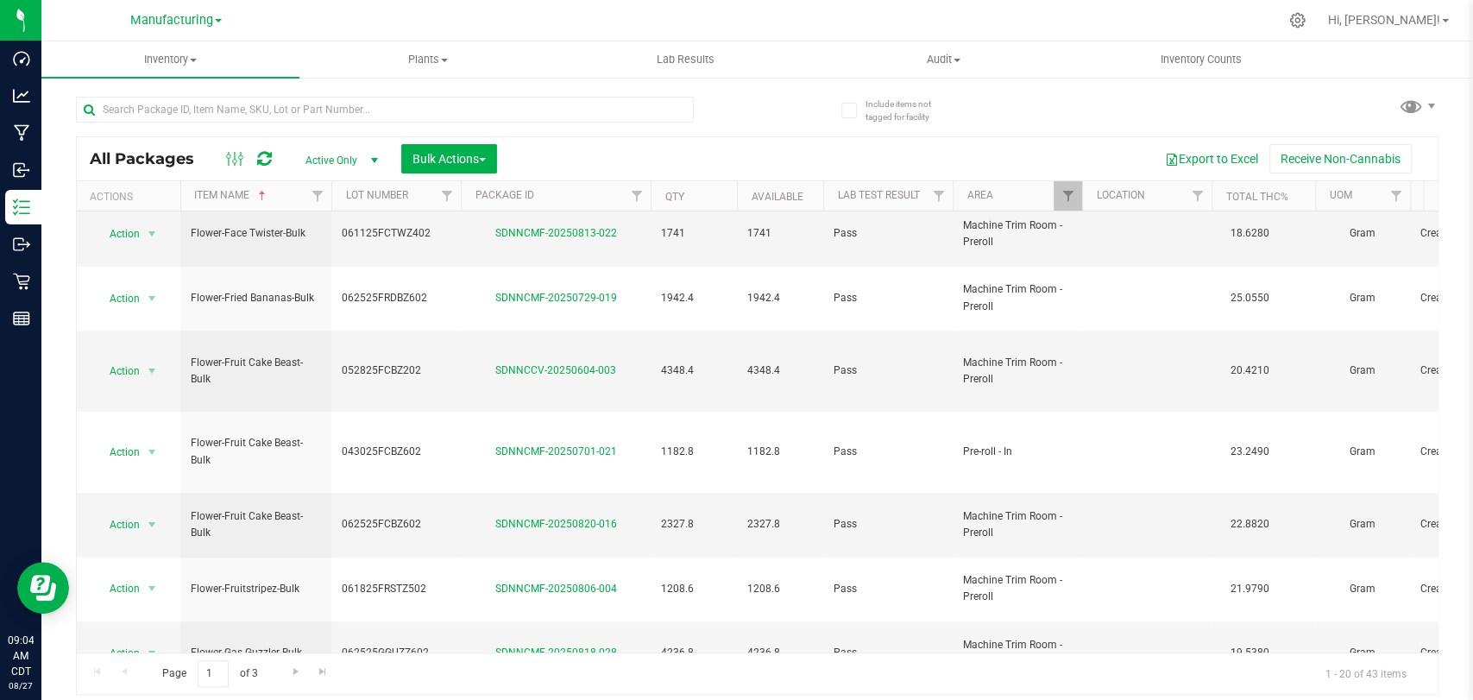
click at [281, 673] on div "Page 1 of 3 1 - 20 of 43 items" at bounding box center [757, 672] width 1361 height 41
click at [285, 676] on link "Go to the next page" at bounding box center [295, 671] width 25 height 23
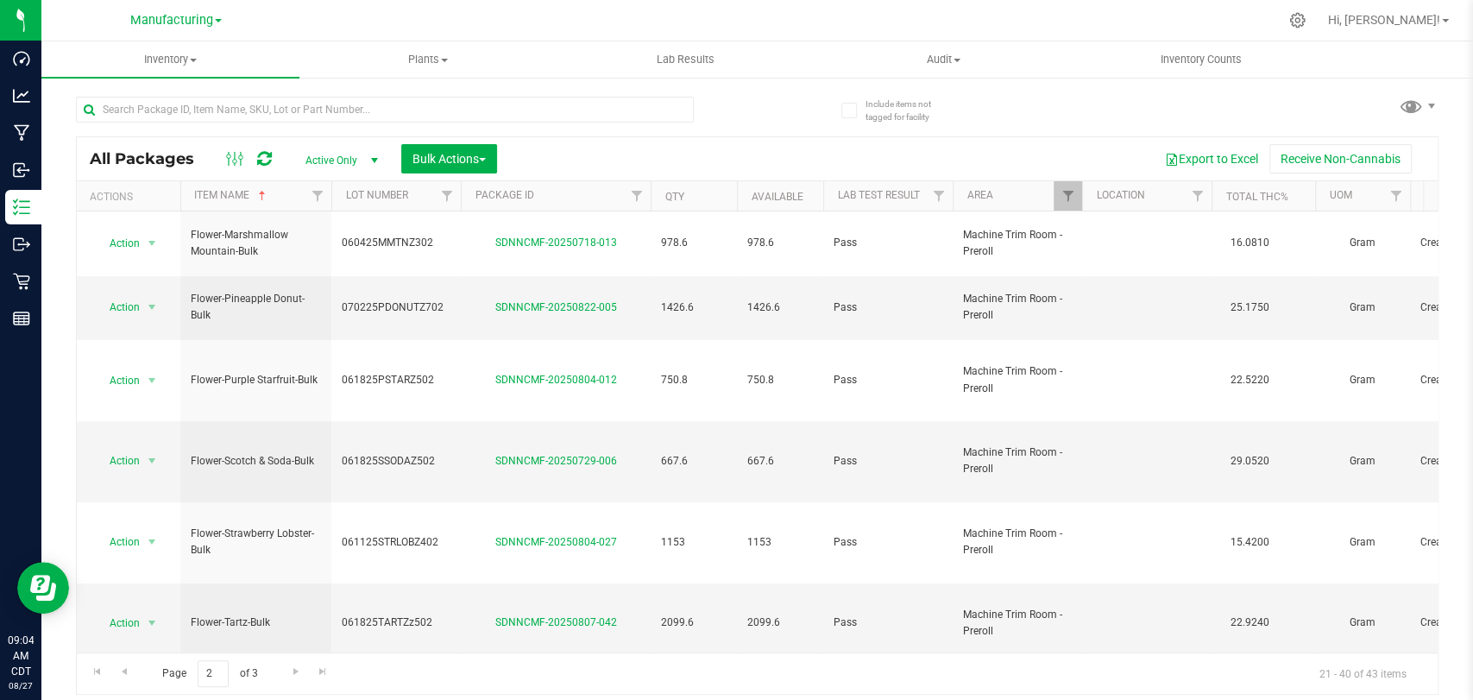
click at [361, 160] on span "Active Only" at bounding box center [338, 160] width 95 height 24
click at [541, 144] on div "Export to Excel Receive Non-Cannabis" at bounding box center [967, 158] width 914 height 29
click at [283, 109] on input "text" at bounding box center [385, 110] width 618 height 26
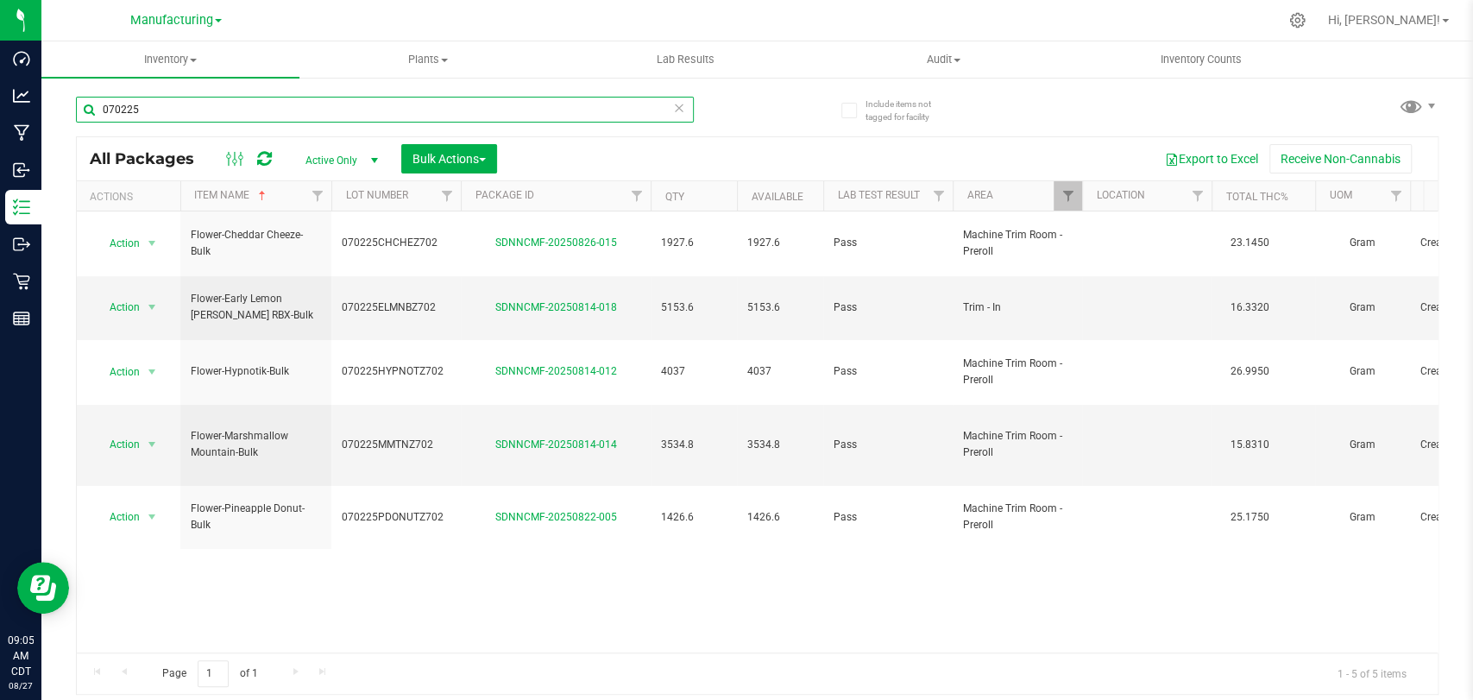
type input "070225"
click at [1067, 185] on link "Filter" at bounding box center [1067, 195] width 28 height 29
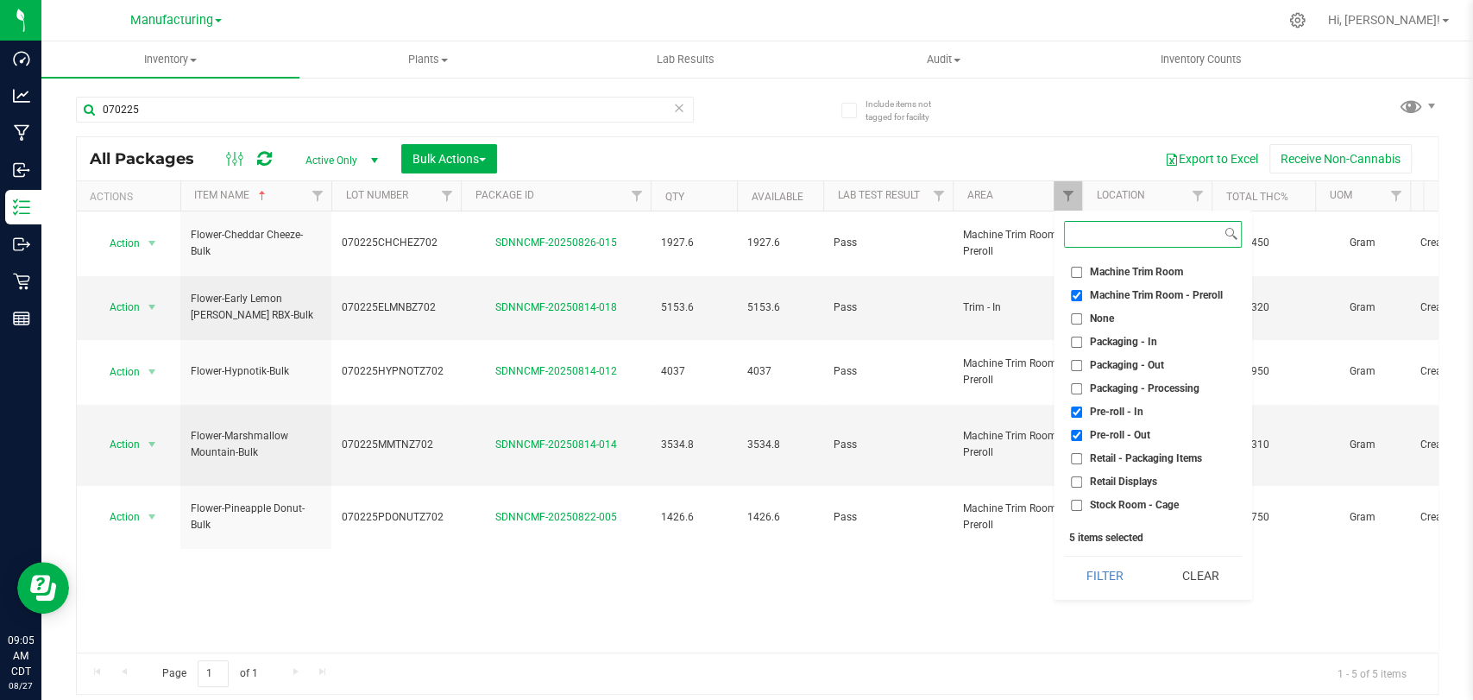
scroll to position [386, 0]
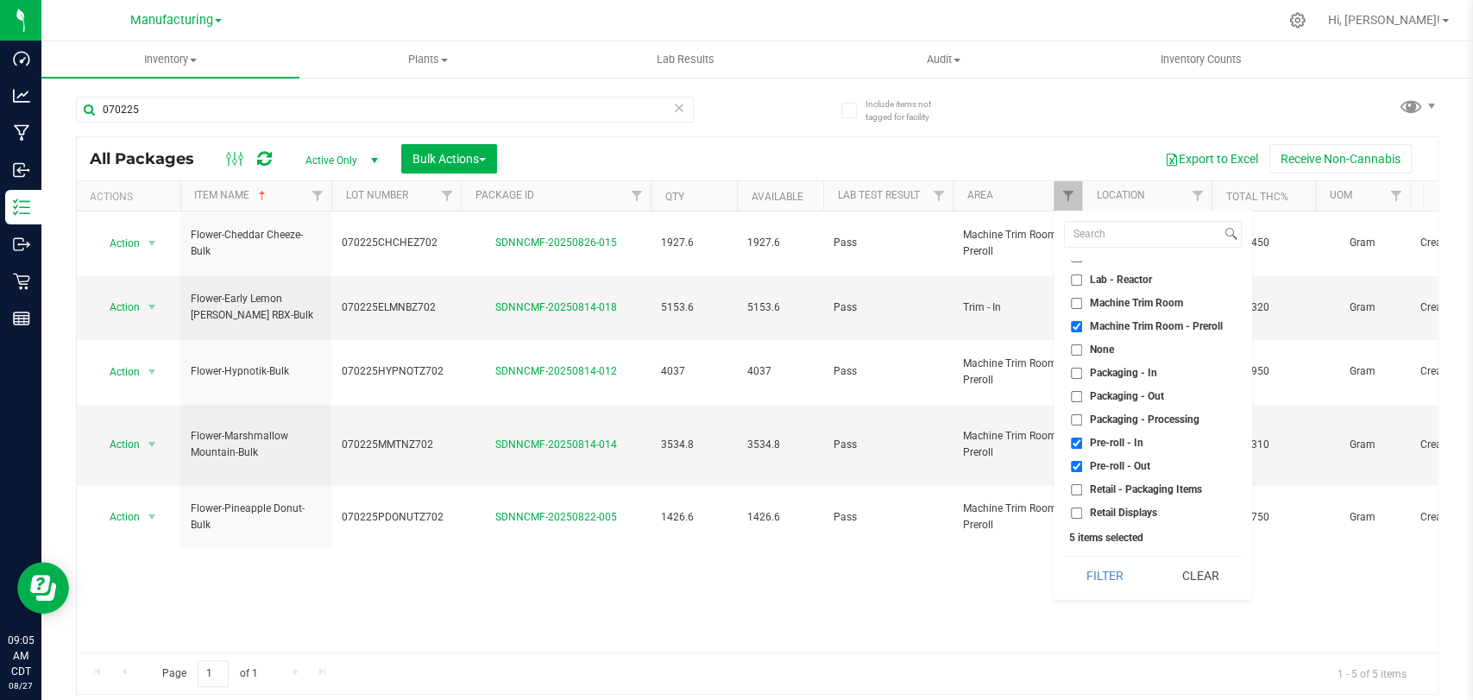
click at [1139, 304] on span "Machine Trim Room" at bounding box center [1136, 303] width 93 height 10
click at [1082, 304] on input "Machine Trim Room" at bounding box center [1076, 303] width 11 height 11
checkbox input "true"
click at [1115, 575] on button "Filter" at bounding box center [1105, 575] width 83 height 38
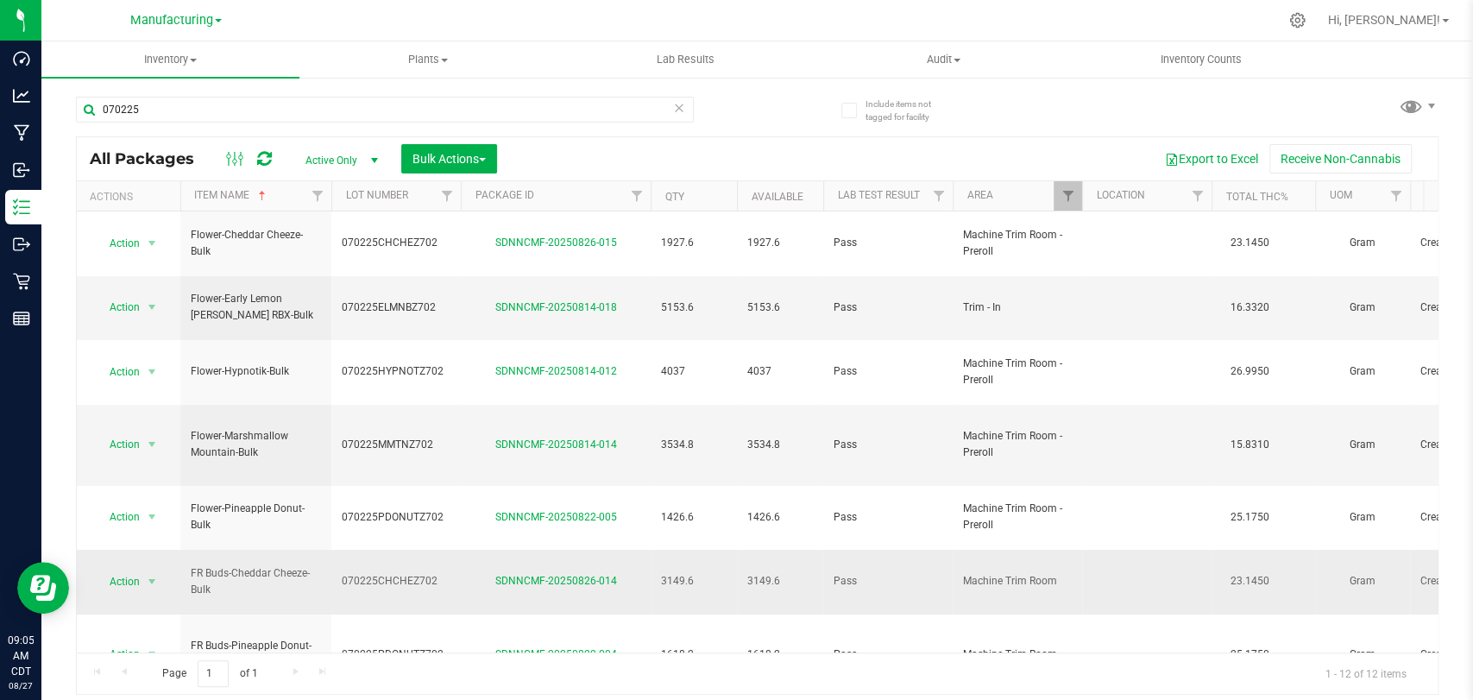
scroll to position [138, 0]
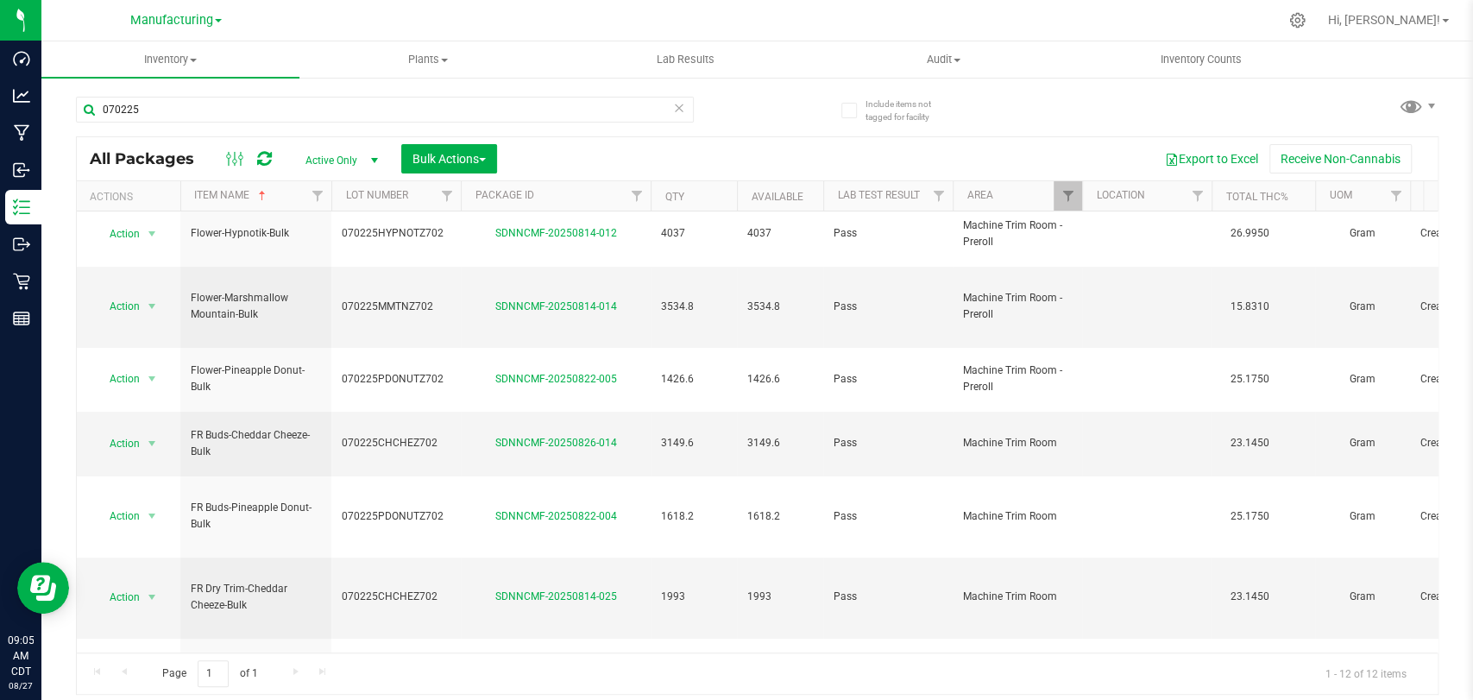
click at [143, 288] on li "Adjust qty" at bounding box center [149, 286] width 108 height 26
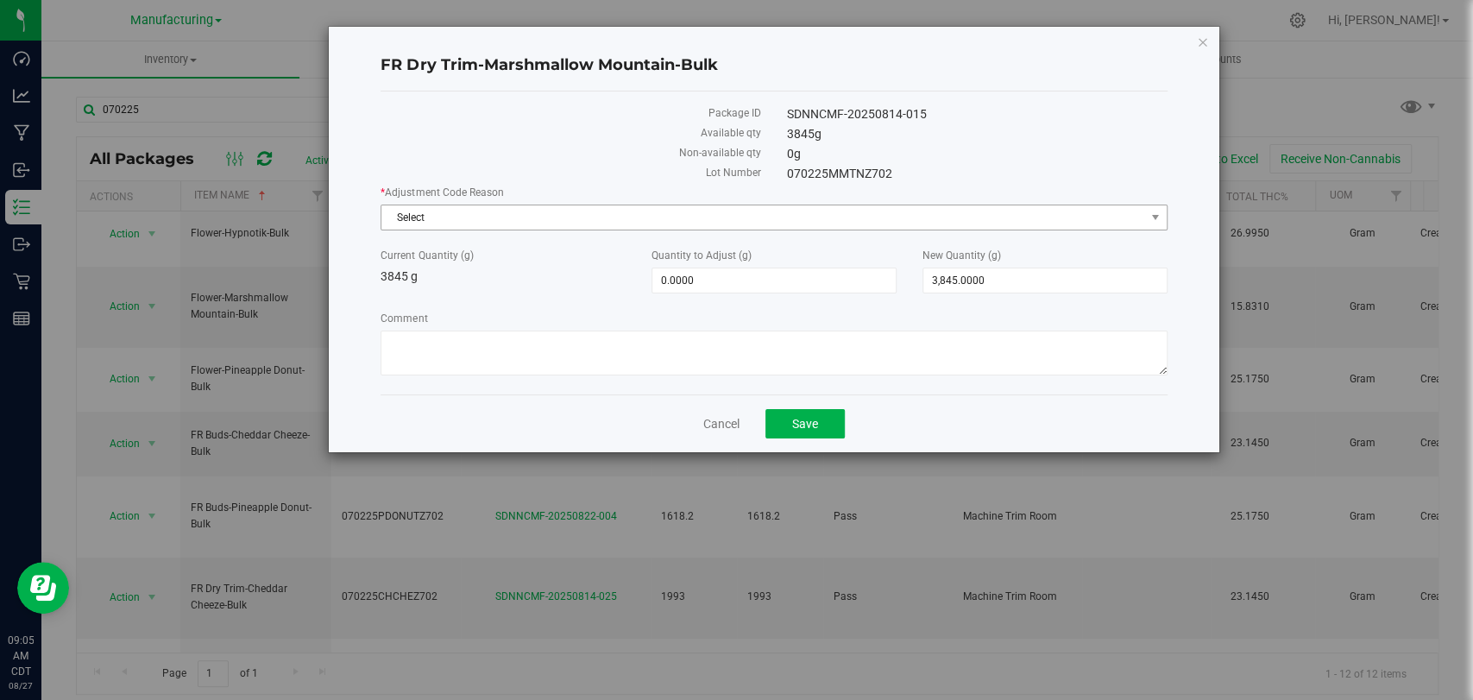
click at [714, 221] on span "Select" at bounding box center [762, 217] width 763 height 24
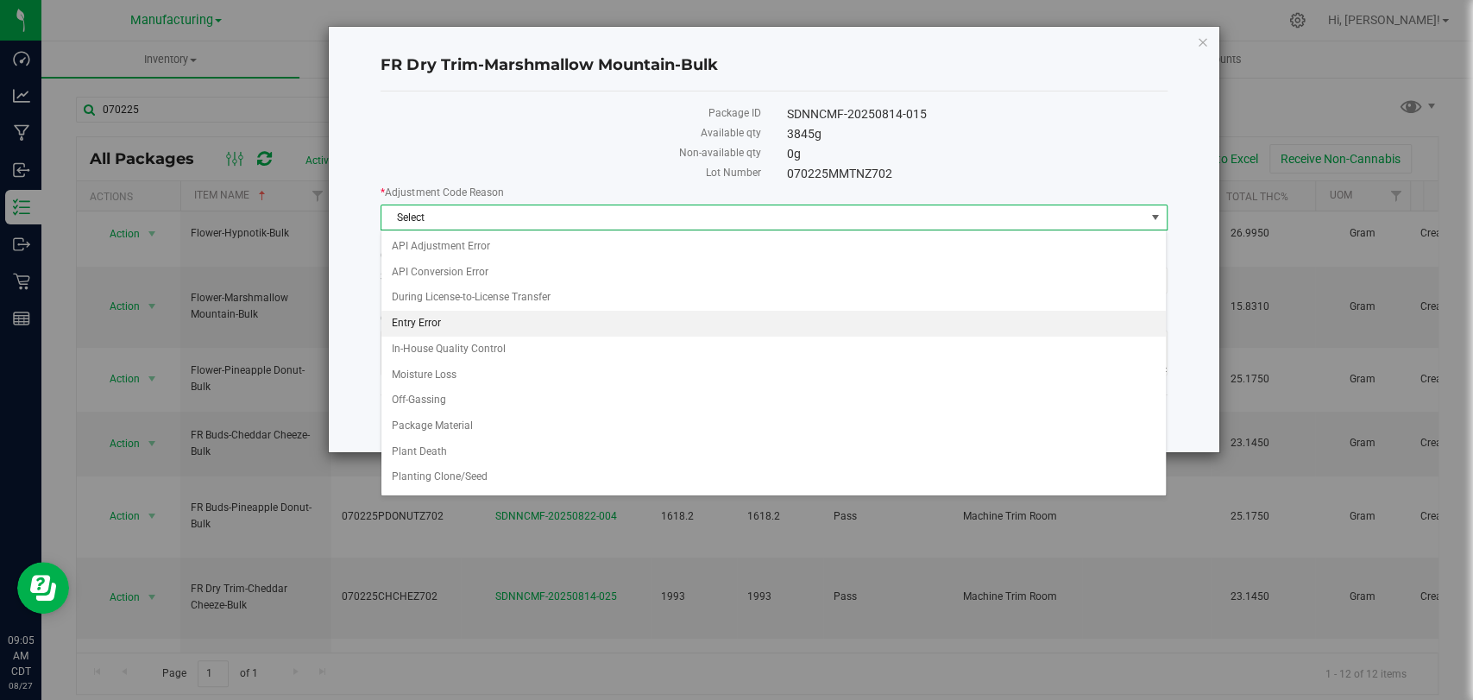
click at [683, 314] on li "Entry Error" at bounding box center [773, 324] width 784 height 26
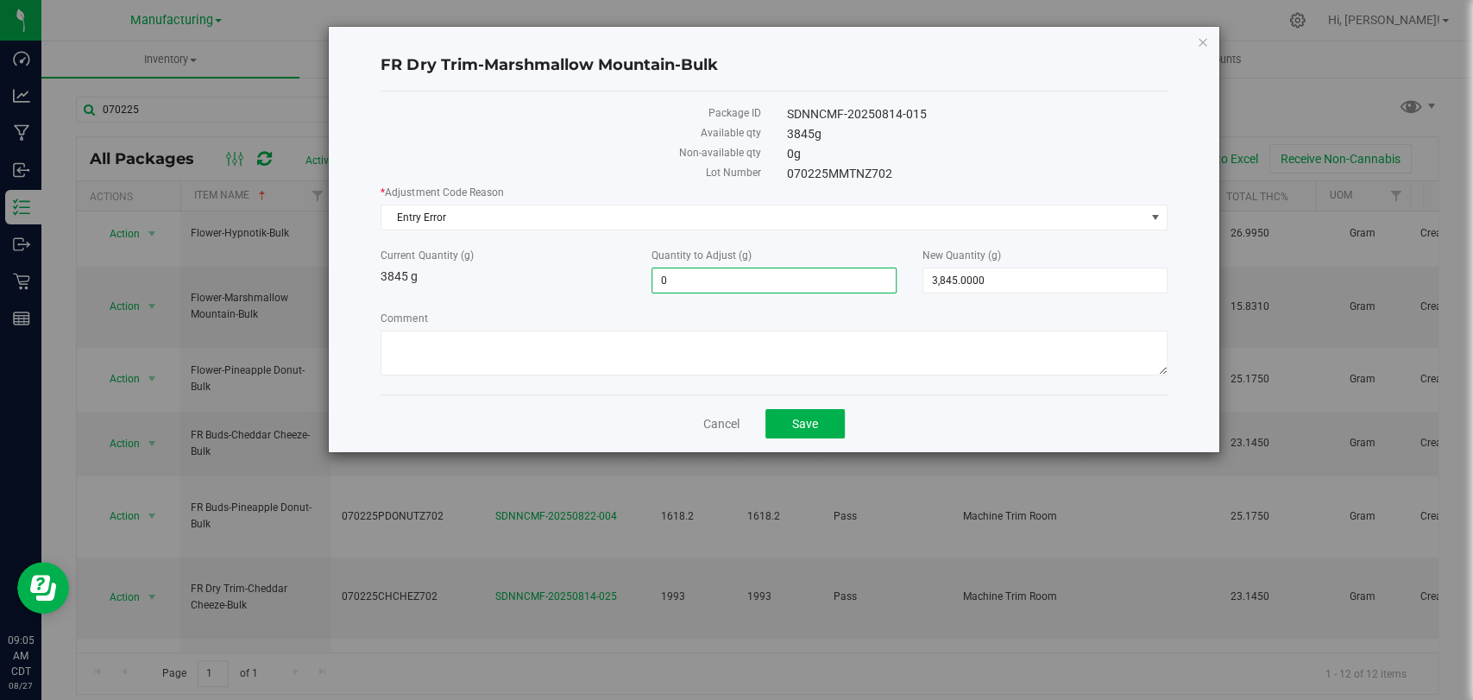
click at [793, 280] on span "0.0000 0" at bounding box center [773, 280] width 245 height 26
type input "0"
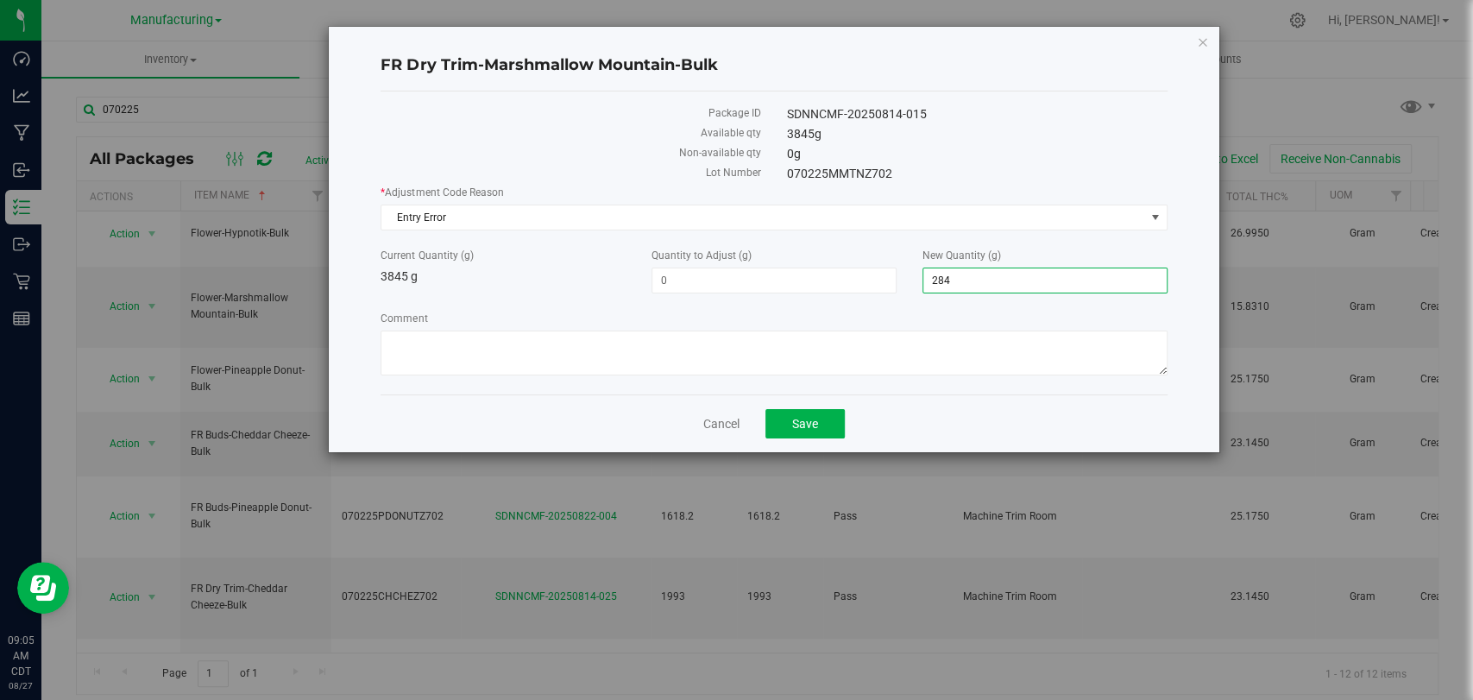
type input "2845"
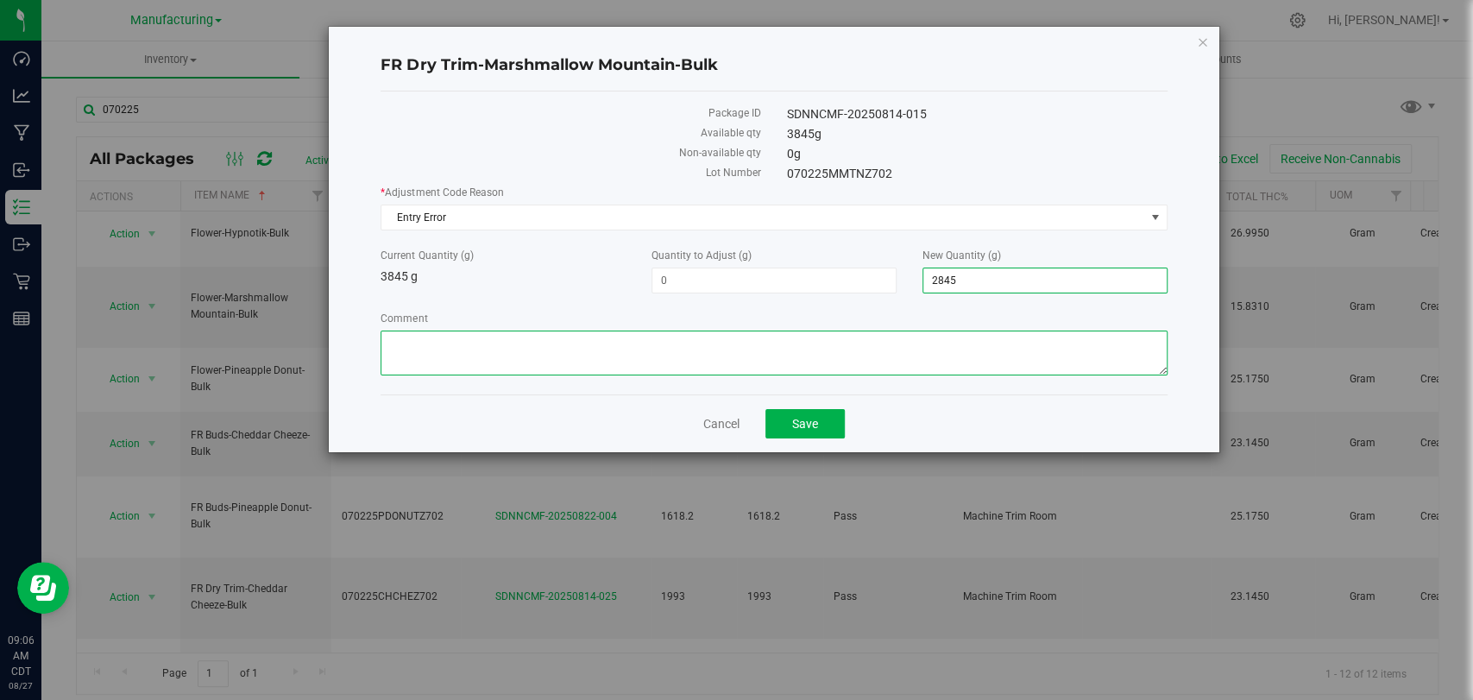
type input "-1,000.0000"
type input "2,845.0000"
click at [794, 336] on textarea "Comment" at bounding box center [773, 352] width 786 height 45
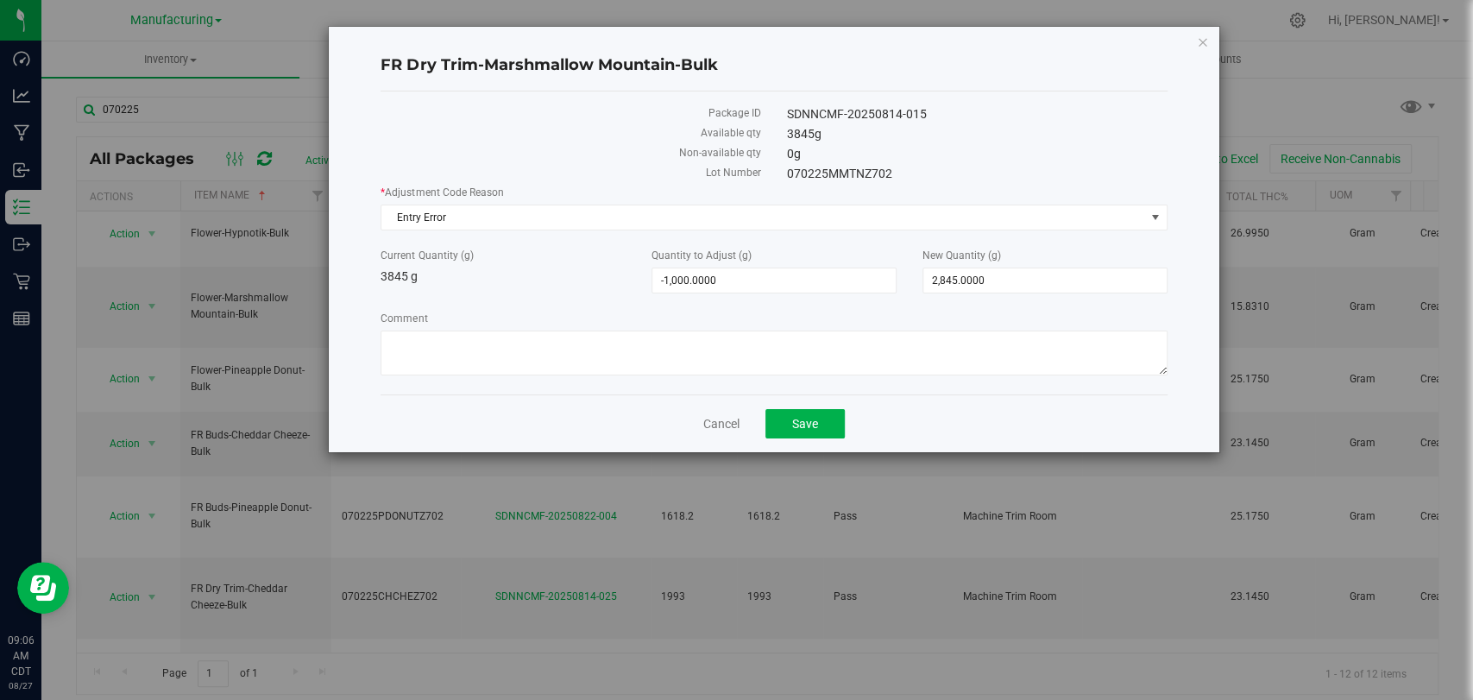
click at [898, 305] on div "* Adjustment Code Reason Entry Error Select API Adjustment Error API Conversion…" at bounding box center [773, 283] width 786 height 196
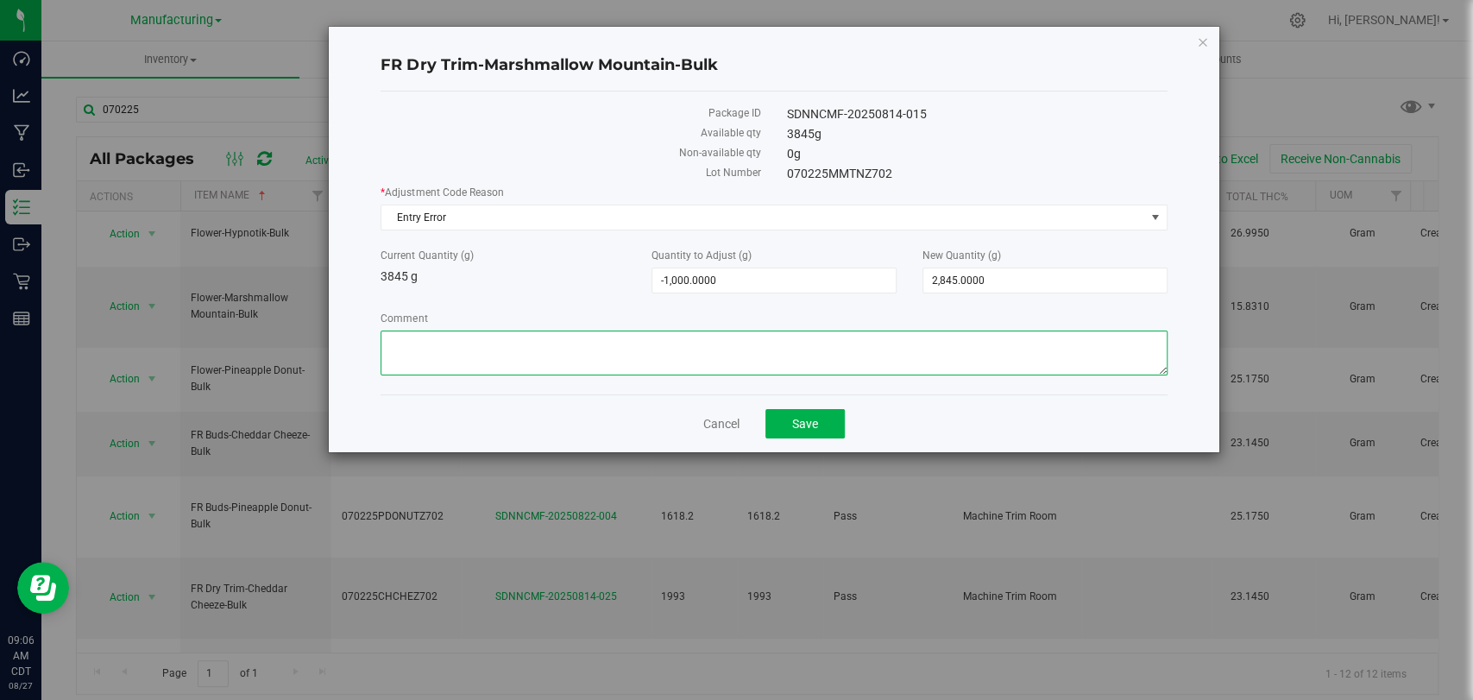
click at [886, 336] on textarea "Comment" at bounding box center [773, 352] width 786 height 45
type textarea "e"
type textarea "E"
type textarea "Error when entering weights originally during manufacturing run."
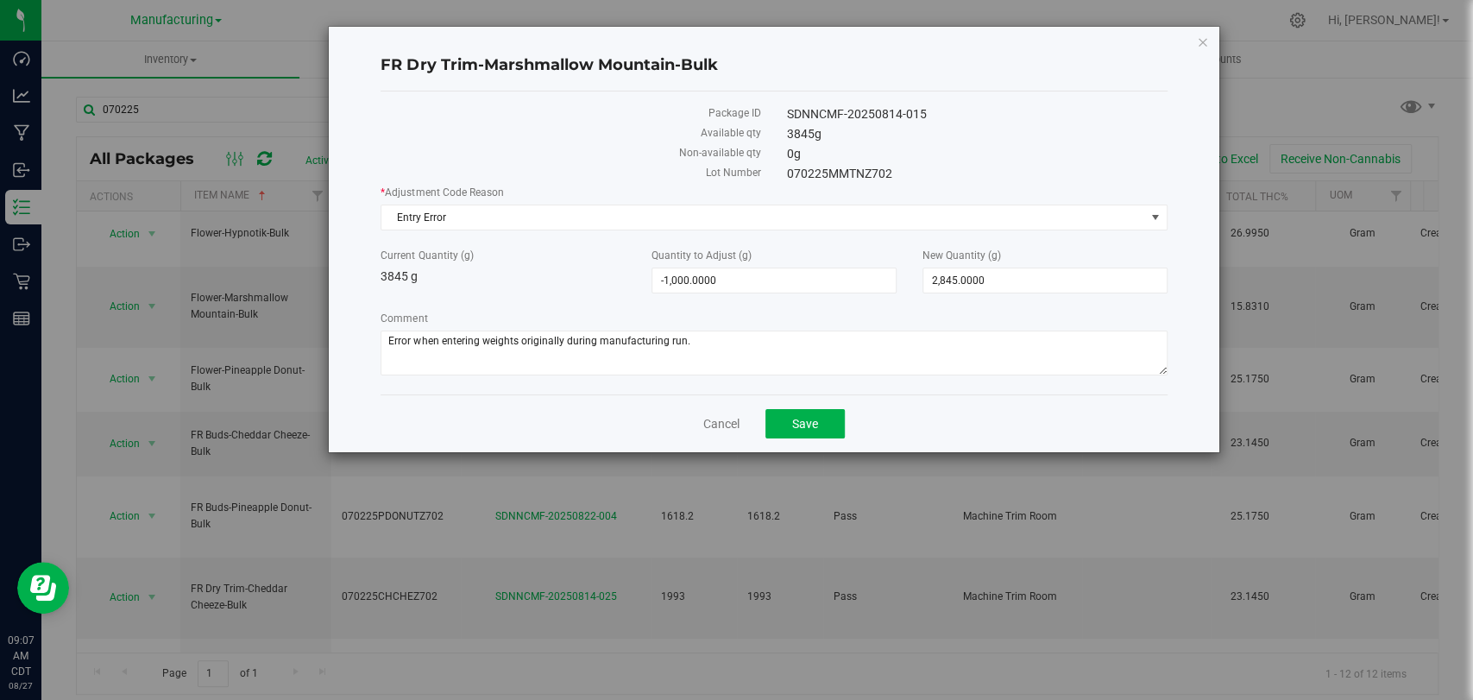
click at [902, 325] on div "Comment" at bounding box center [773, 346] width 786 height 70
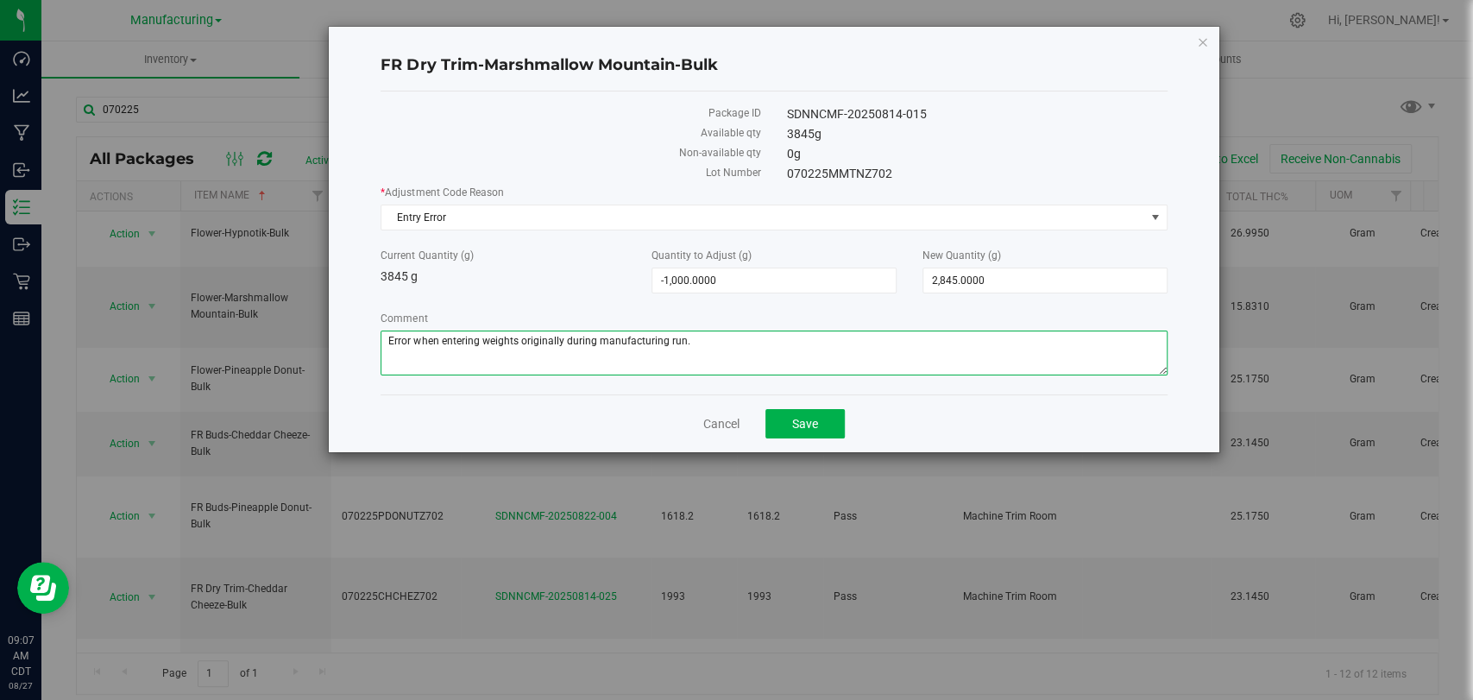
click at [802, 347] on textarea "Comment" at bounding box center [773, 352] width 786 height 45
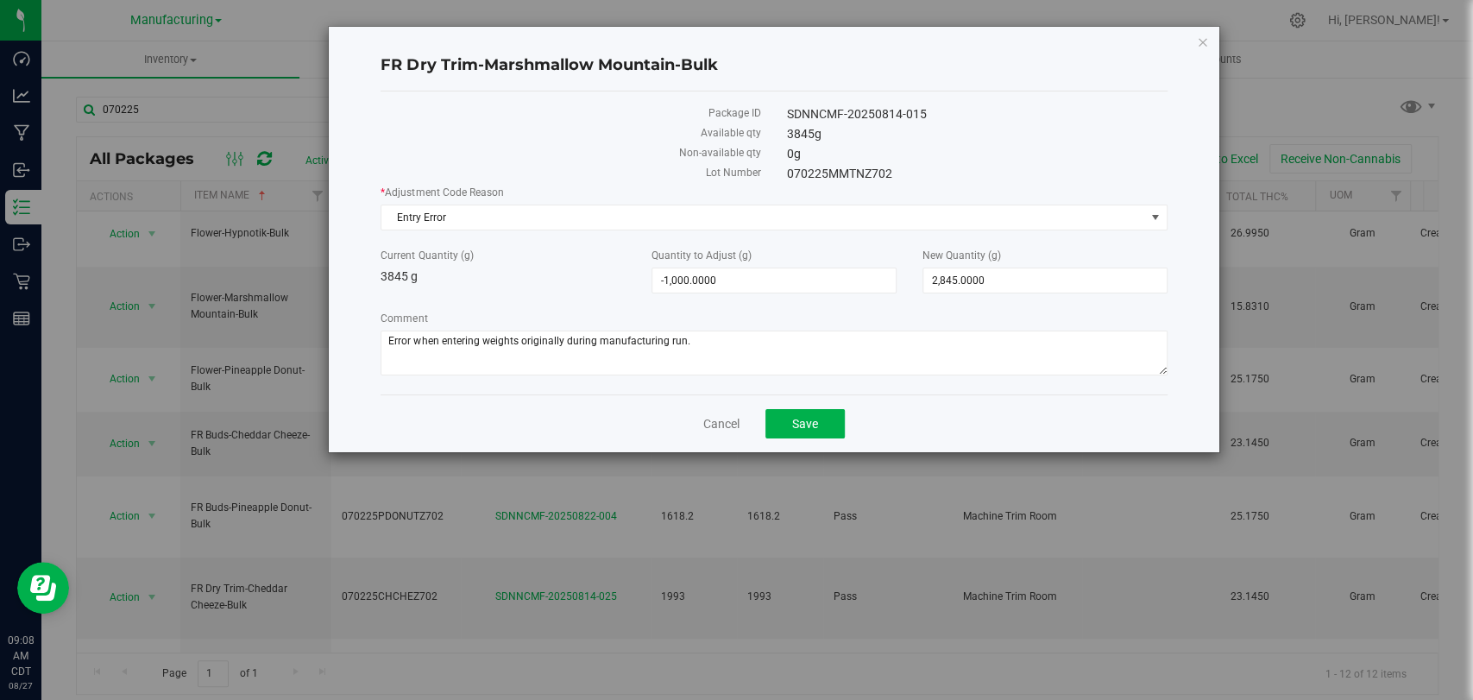
drag, startPoint x: 814, startPoint y: 311, endPoint x: 814, endPoint y: 322, distance: 11.2
click at [814, 319] on label "Comment" at bounding box center [773, 319] width 786 height 16
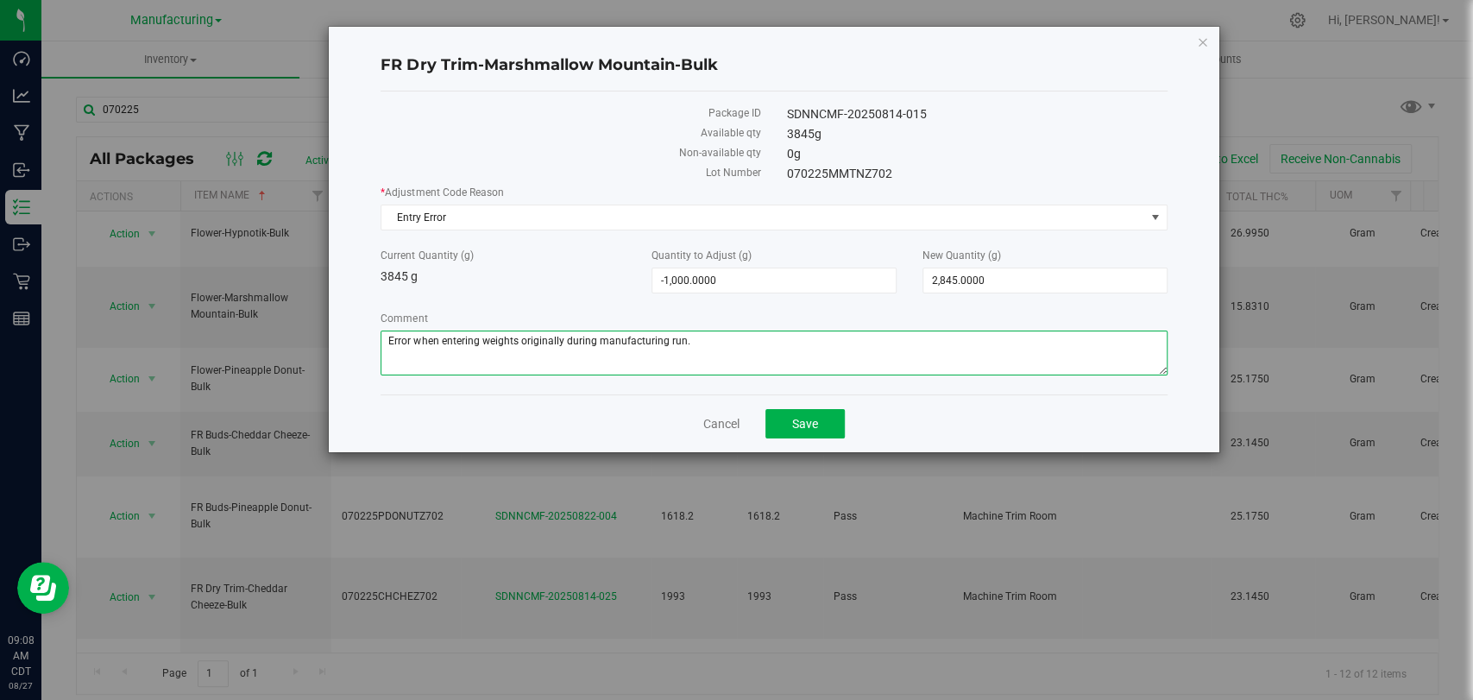
click at [814, 330] on textarea "Comment" at bounding box center [773, 352] width 786 height 45
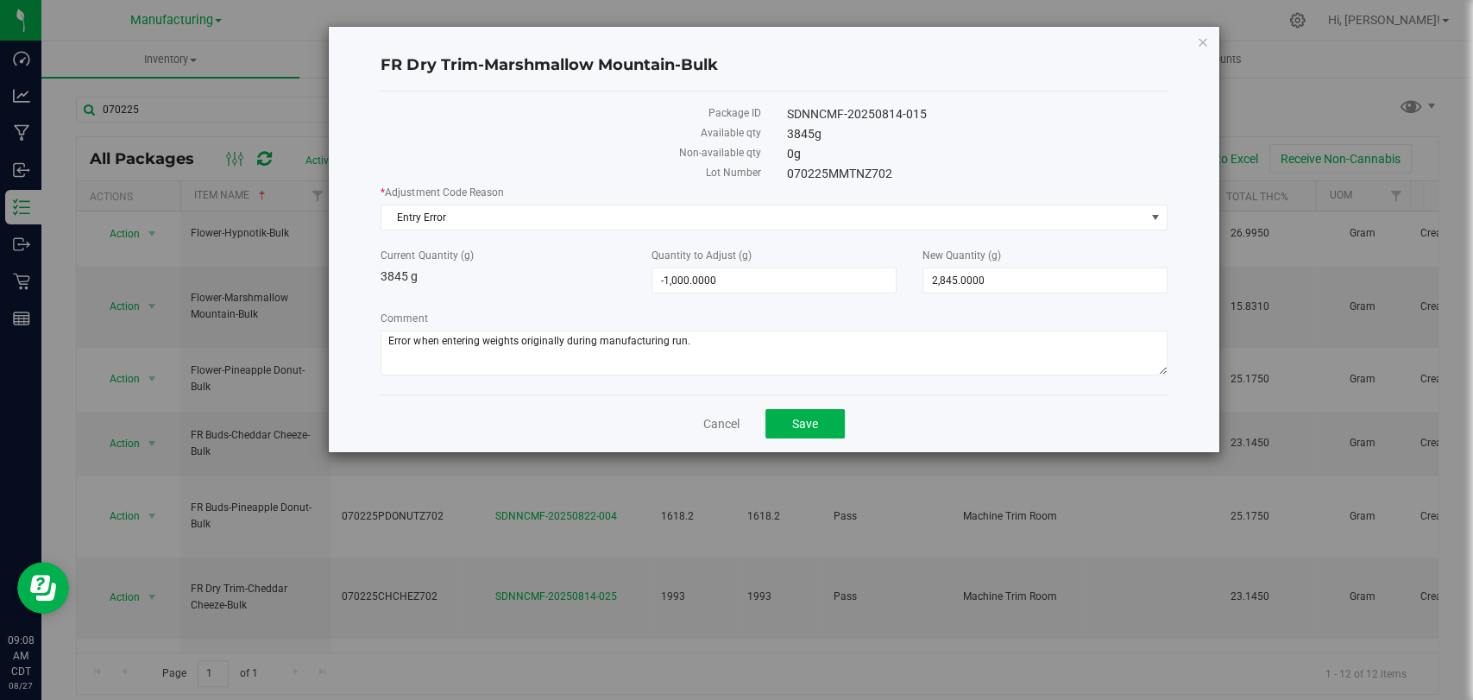
click at [829, 307] on div "* Adjustment Code Reason Entry Error Select API Adjustment Error API Conversion…" at bounding box center [773, 283] width 786 height 196
click at [801, 422] on span "Save" at bounding box center [805, 424] width 26 height 14
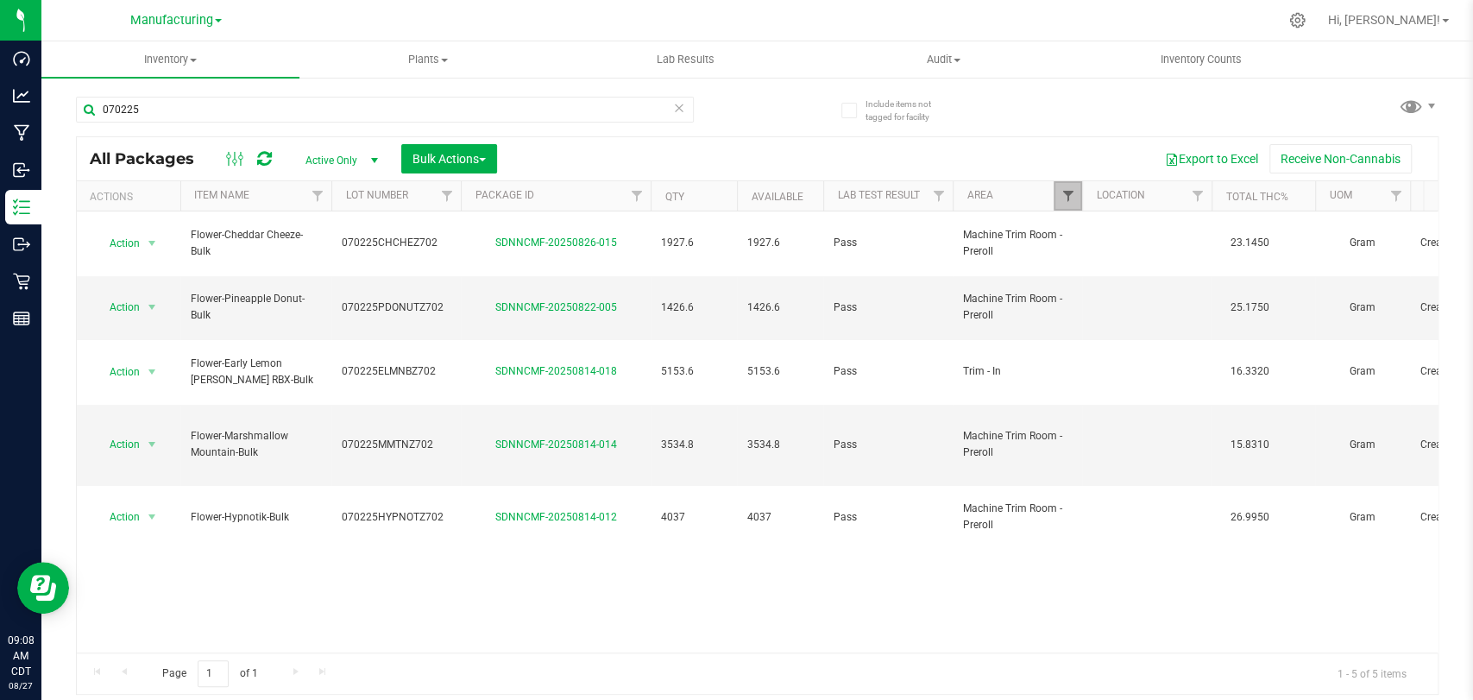
click at [1063, 200] on span "Filter" at bounding box center [1067, 196] width 14 height 14
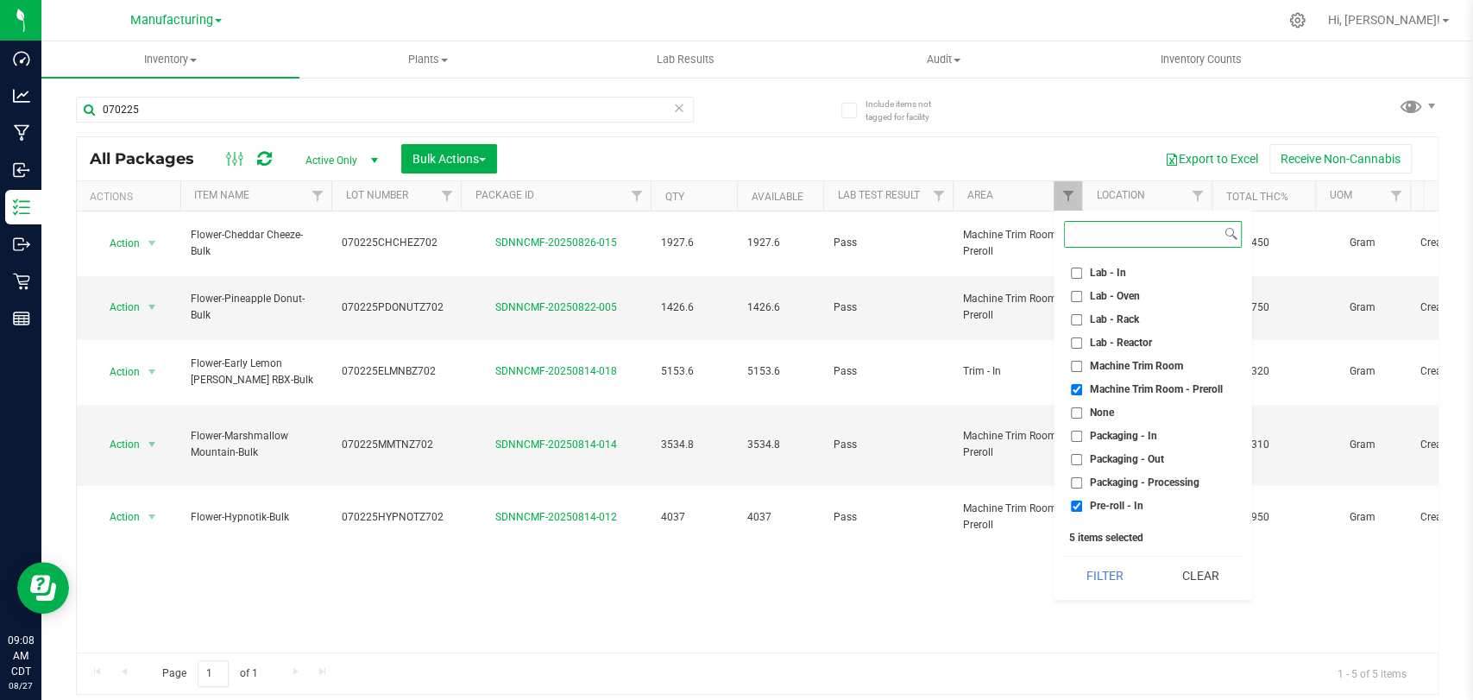
scroll to position [290, 0]
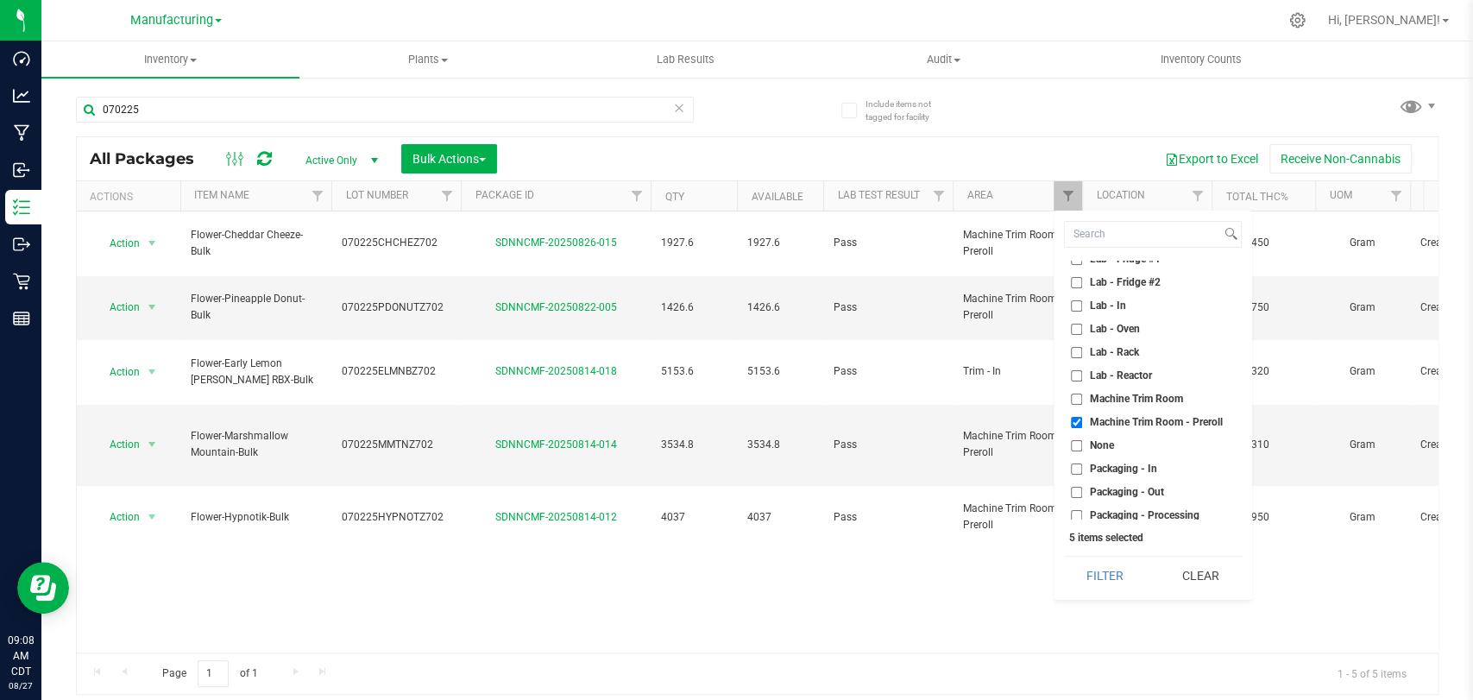
click at [1141, 397] on span "Machine Trim Room" at bounding box center [1136, 398] width 93 height 10
click at [1082, 397] on input "Machine Trim Room" at bounding box center [1076, 398] width 11 height 11
checkbox input "true"
click at [1104, 577] on button "Filter" at bounding box center [1105, 575] width 83 height 38
